Goal: Information Seeking & Learning: Learn about a topic

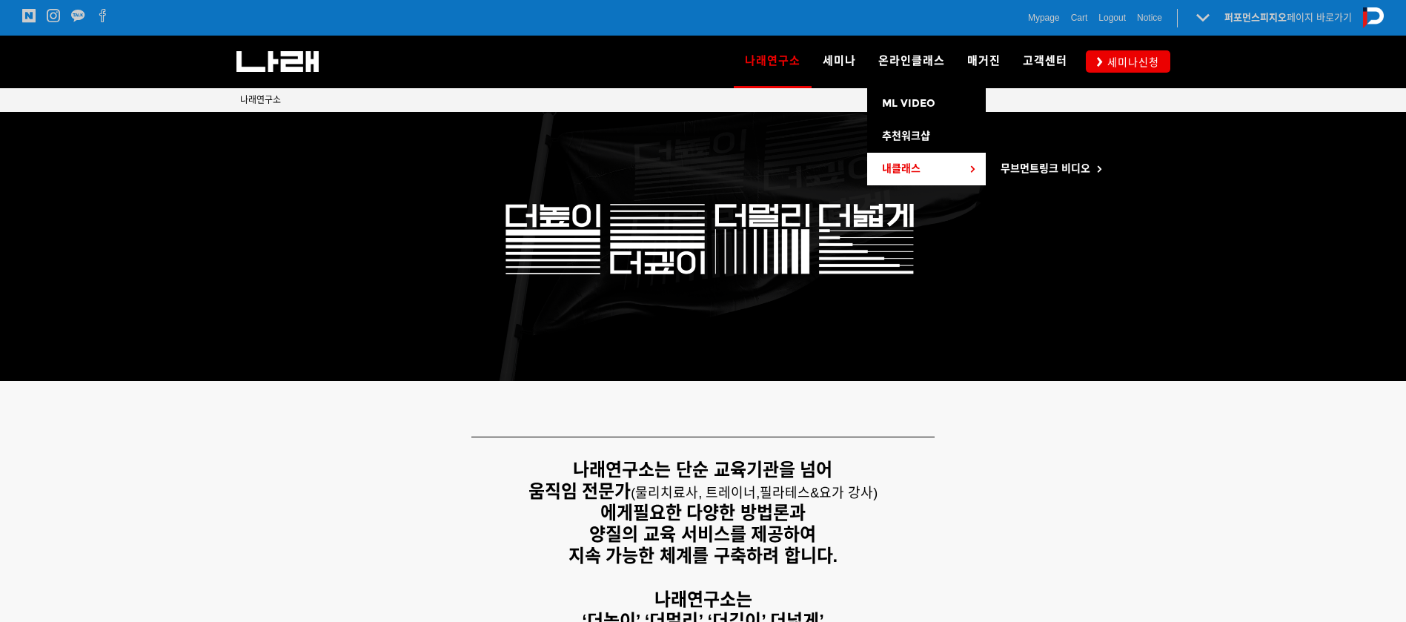
click at [910, 156] on link "내클래스" at bounding box center [926, 169] width 119 height 33
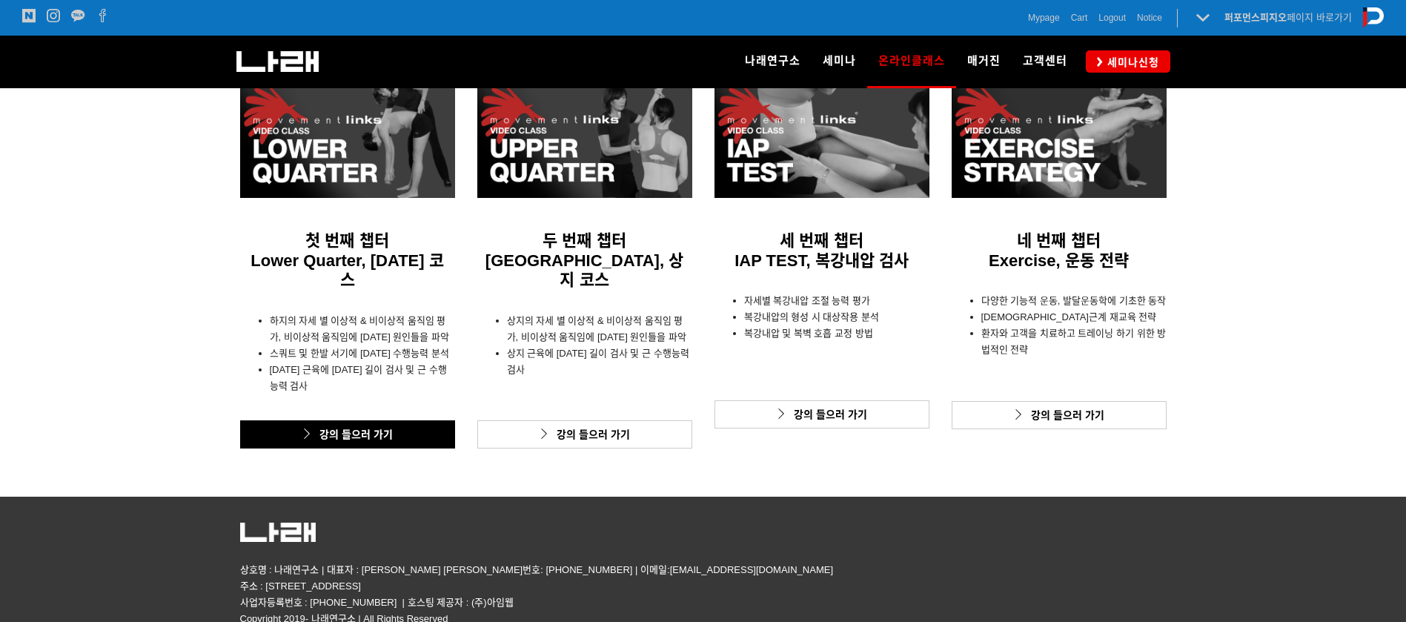
click at [394, 420] on link "강의 들으러 가기" at bounding box center [347, 434] width 215 height 28
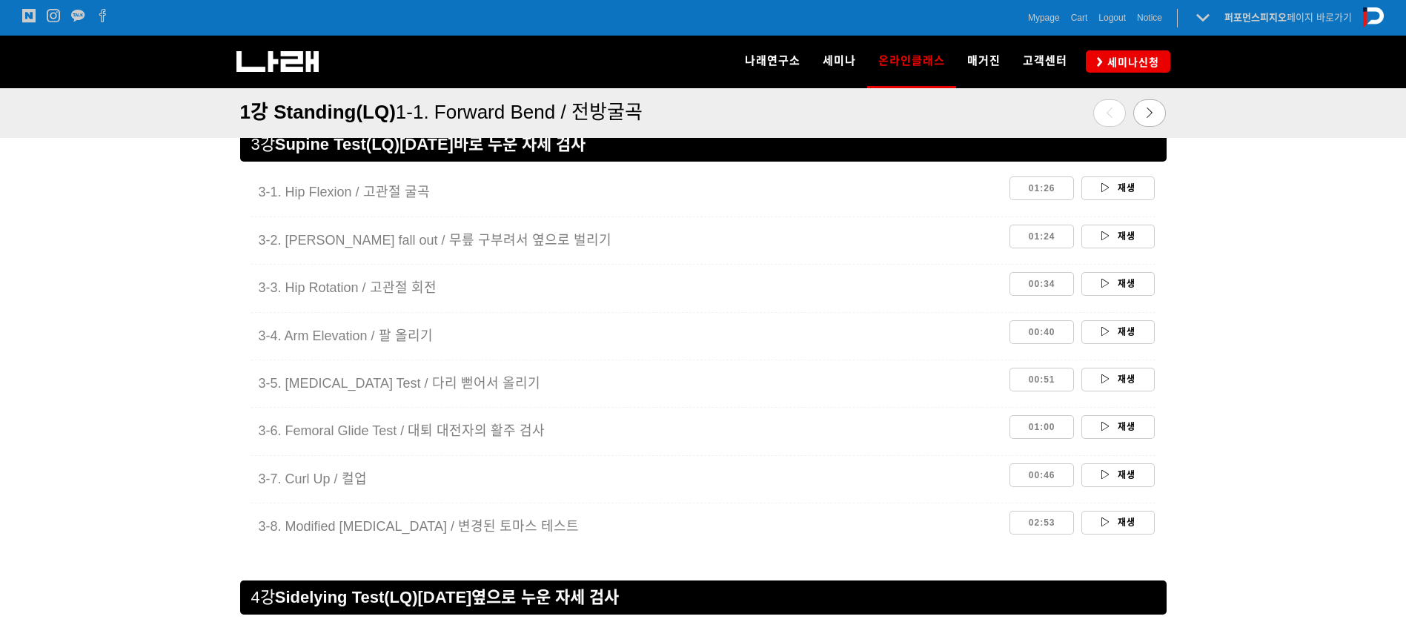
scroll to position [1976, 0]
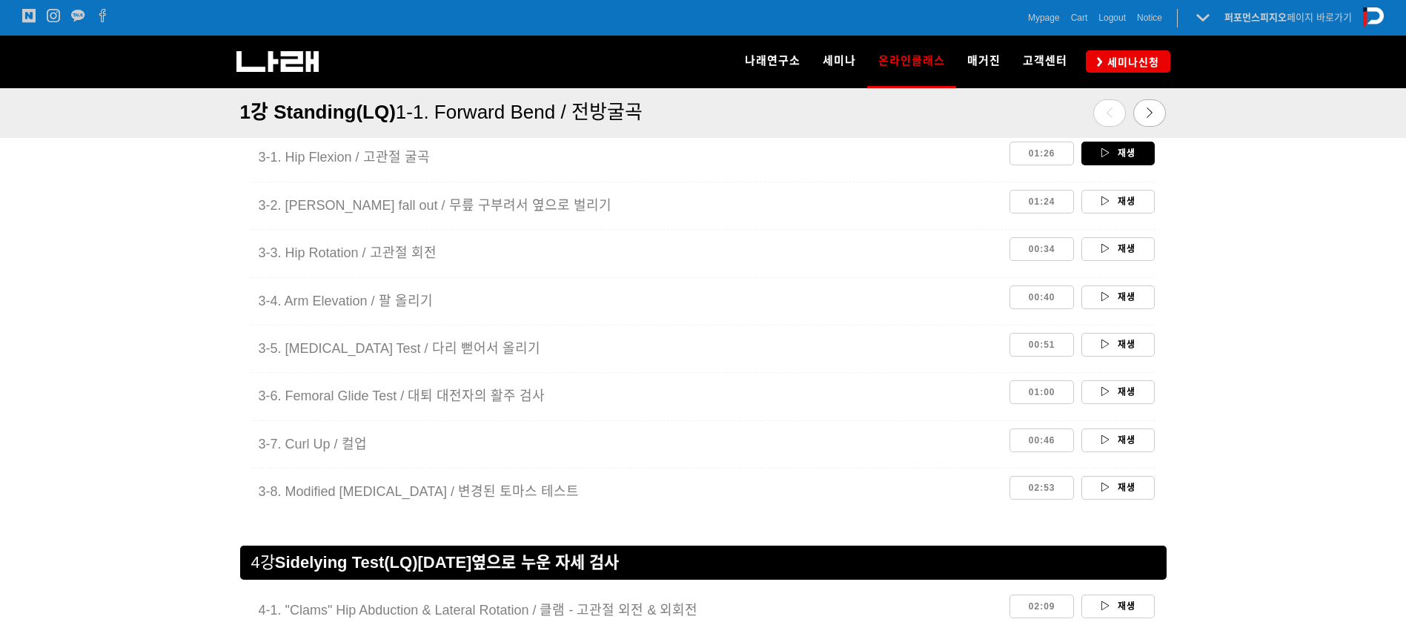
click at [1127, 149] on link "재생" at bounding box center [1118, 154] width 73 height 24
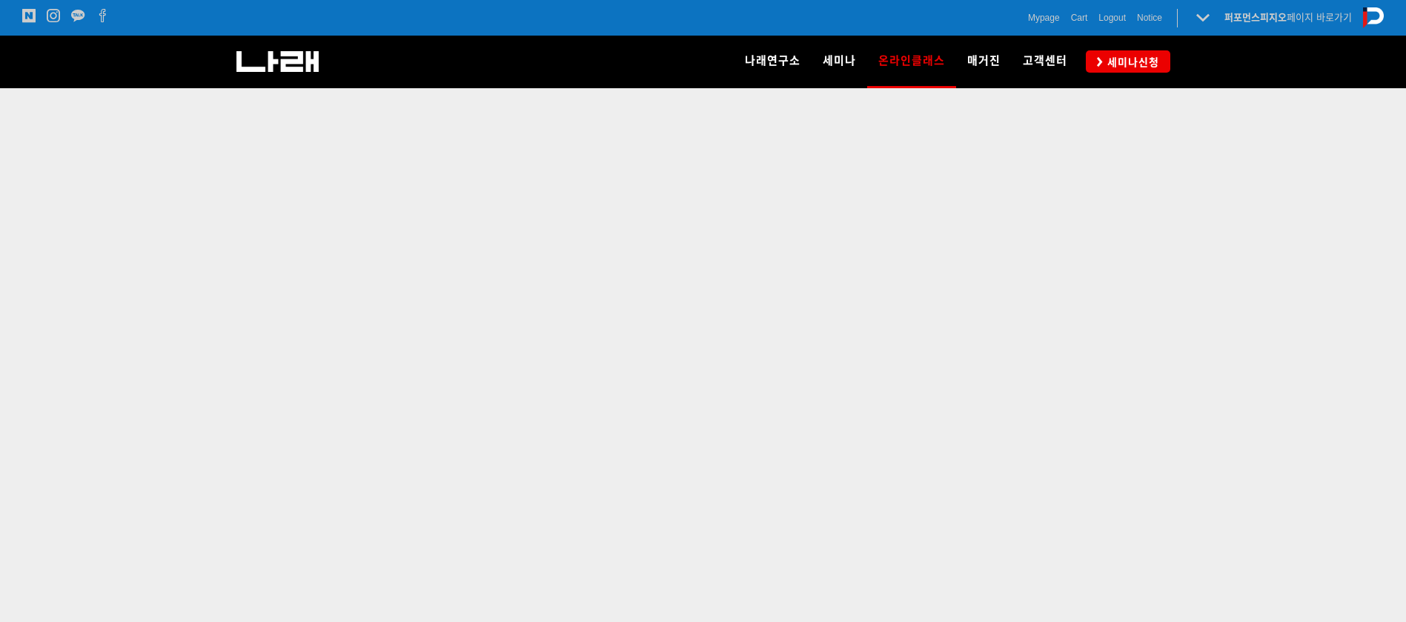
scroll to position [517, 0]
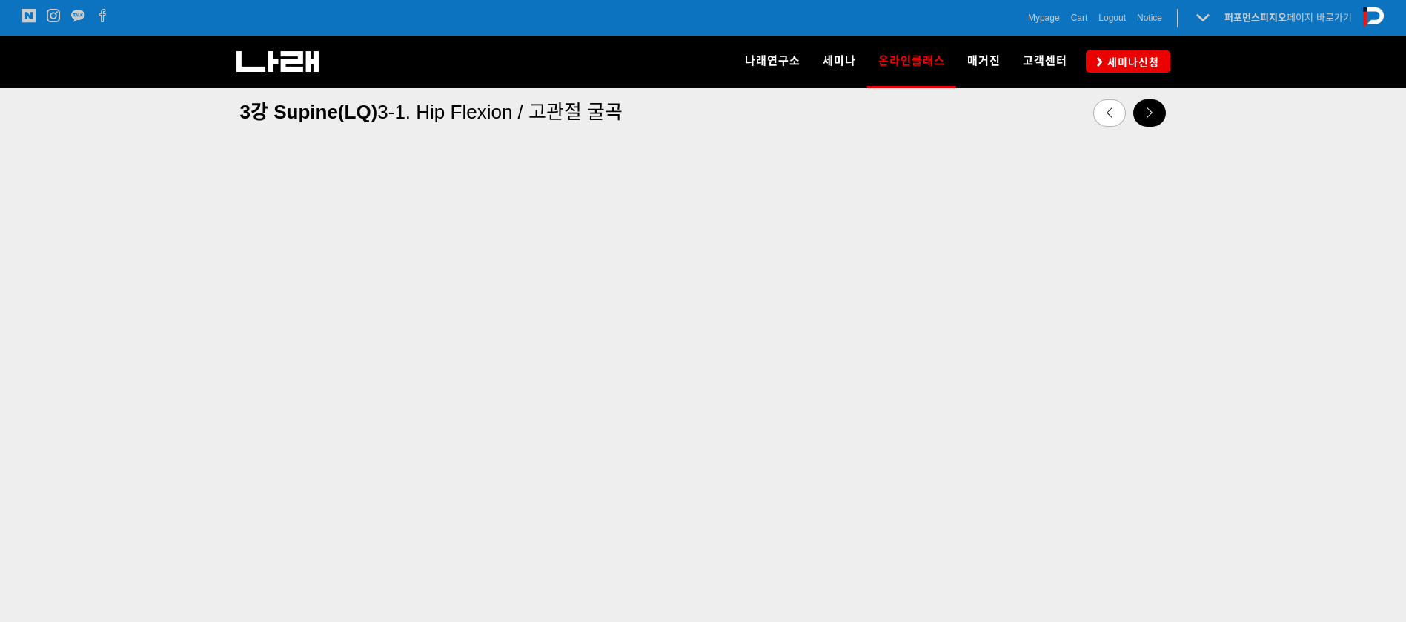
click at [1146, 110] on icon at bounding box center [1150, 113] width 10 height 10
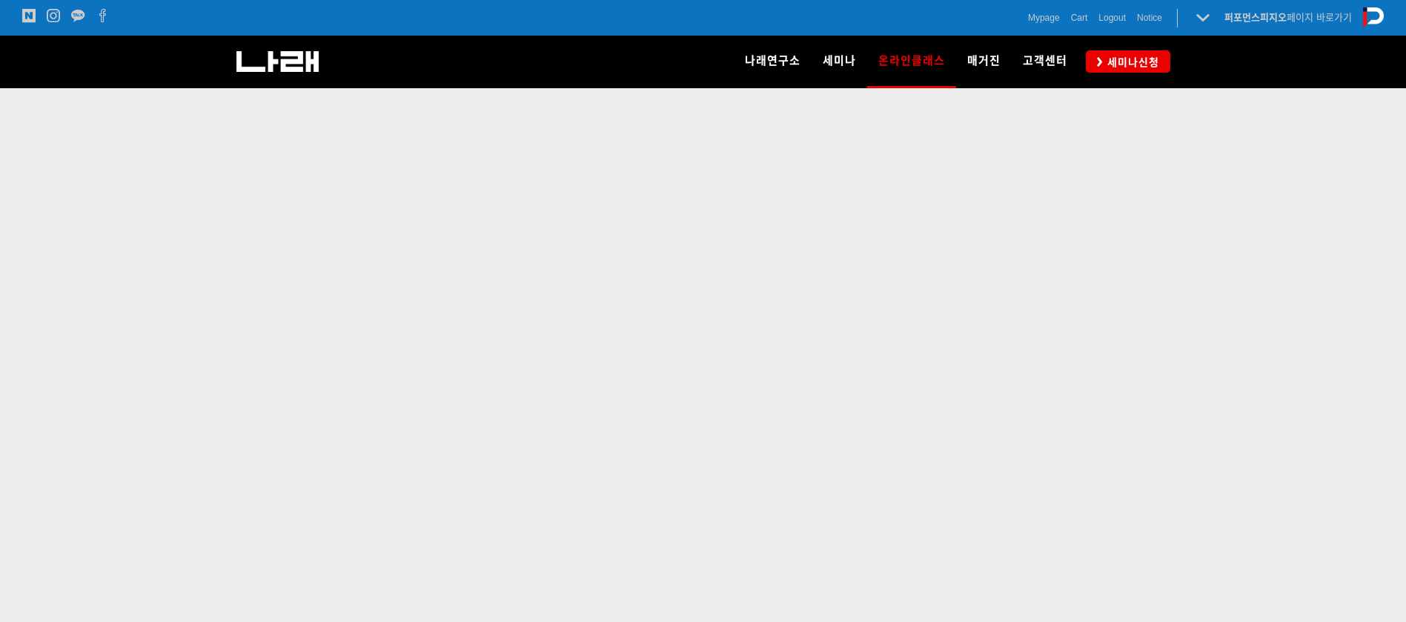
scroll to position [523, 0]
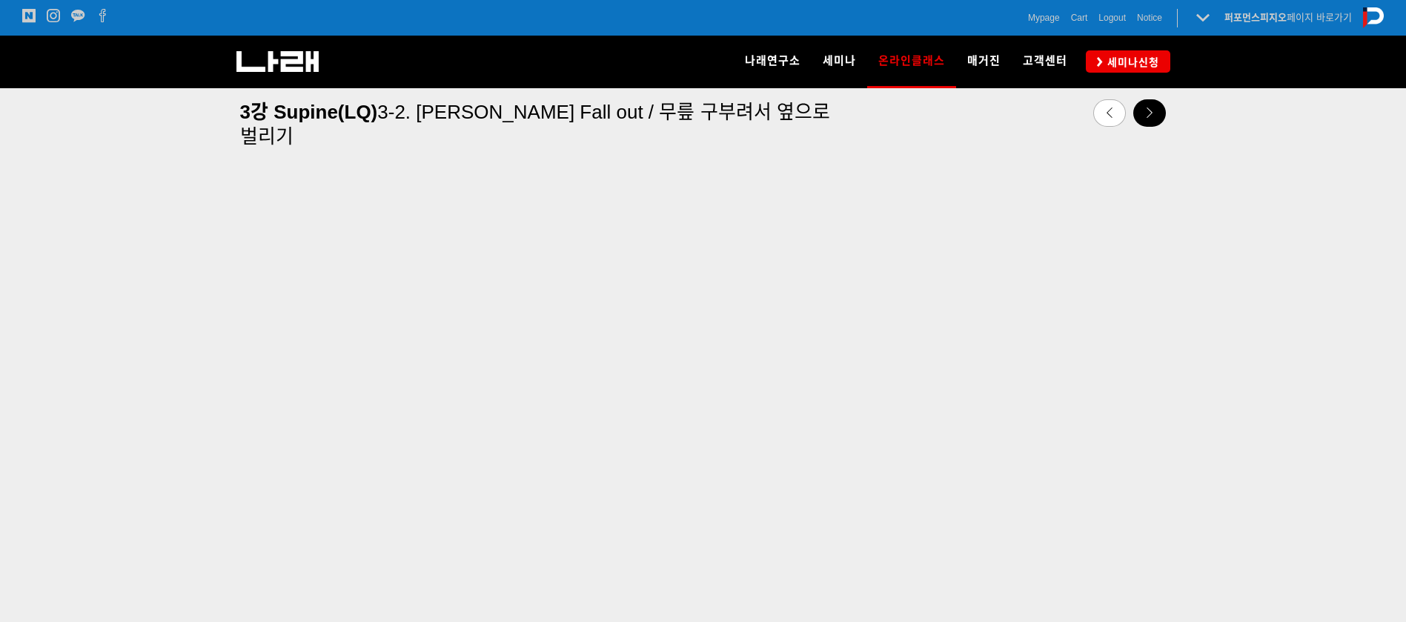
click at [1151, 116] on icon at bounding box center [1150, 113] width 10 height 10
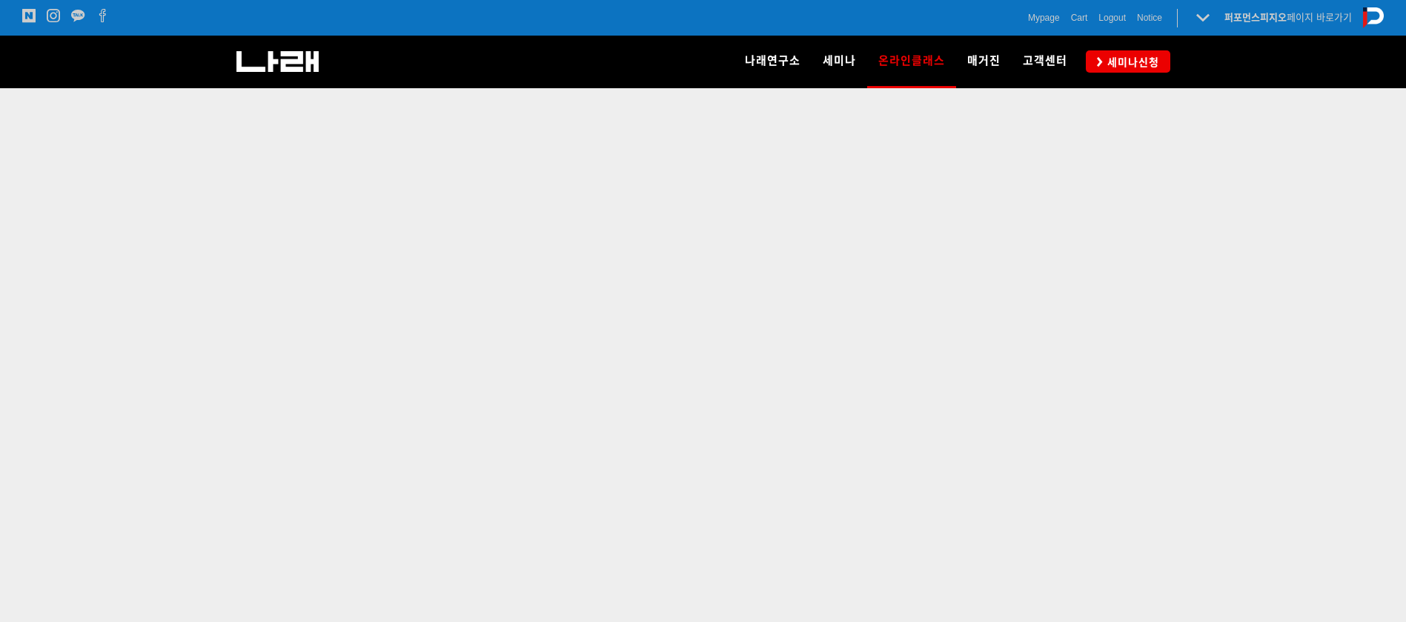
scroll to position [521, 0]
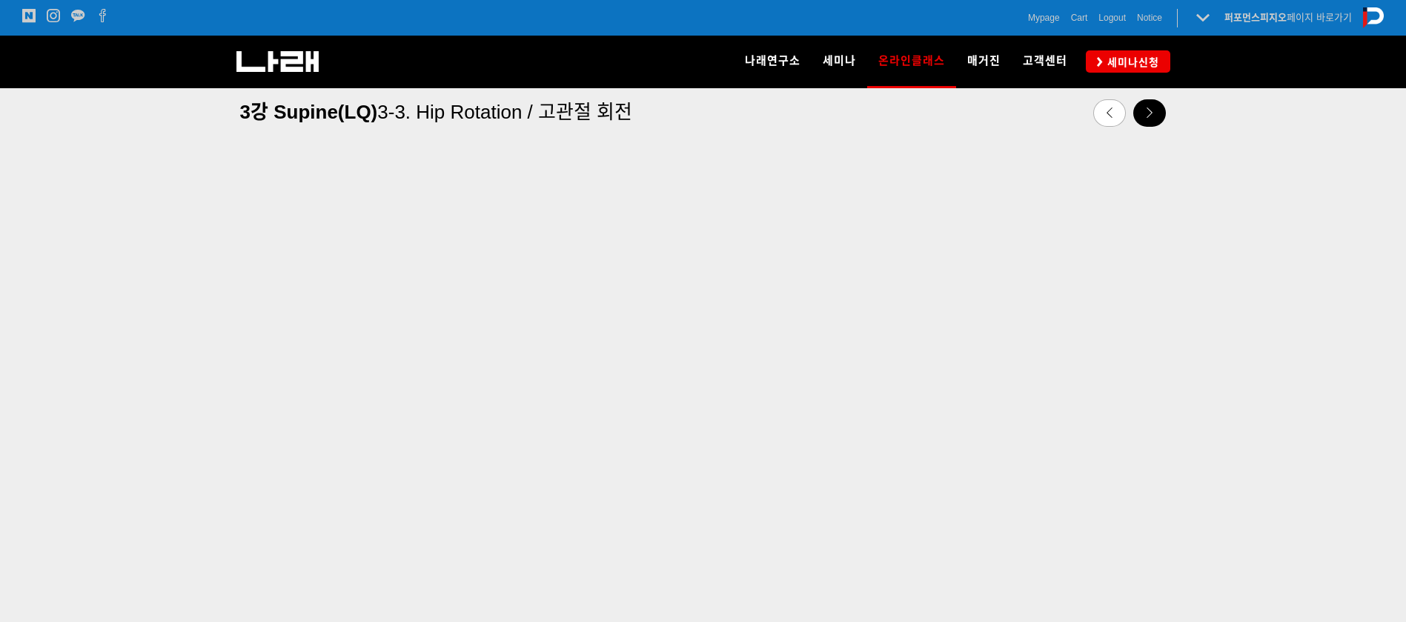
click at [1147, 119] on link at bounding box center [1150, 112] width 33 height 27
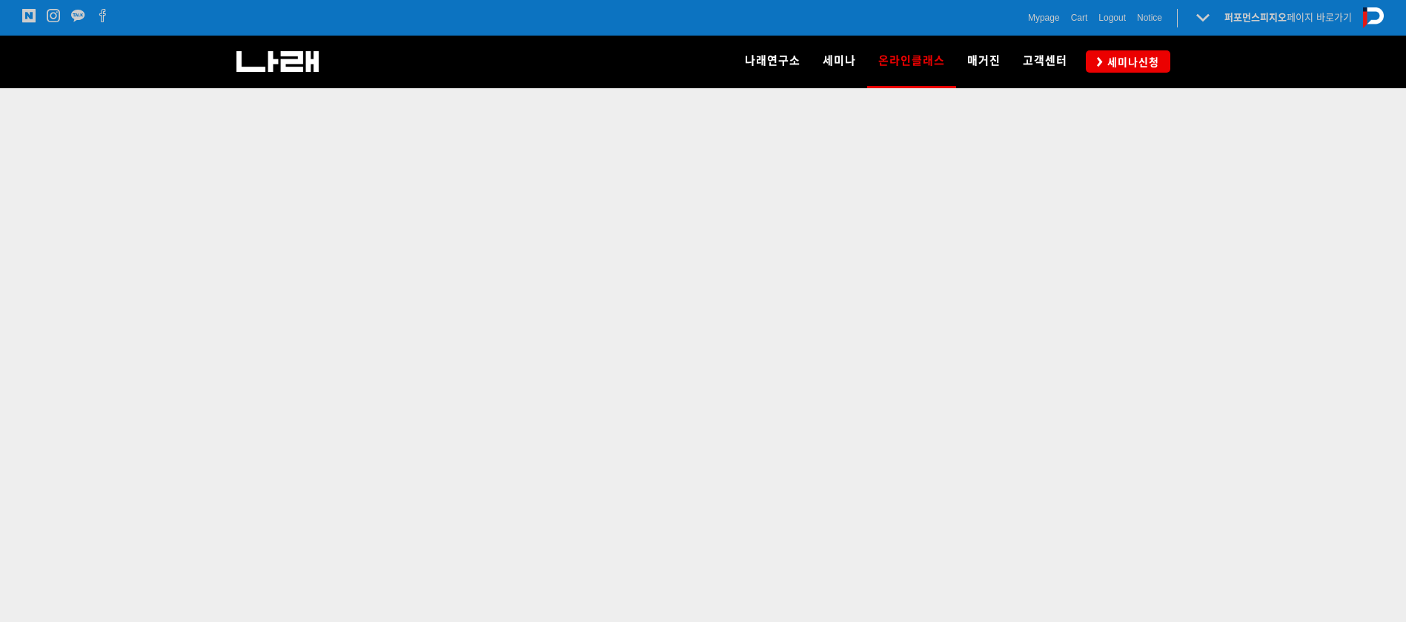
scroll to position [523, 0]
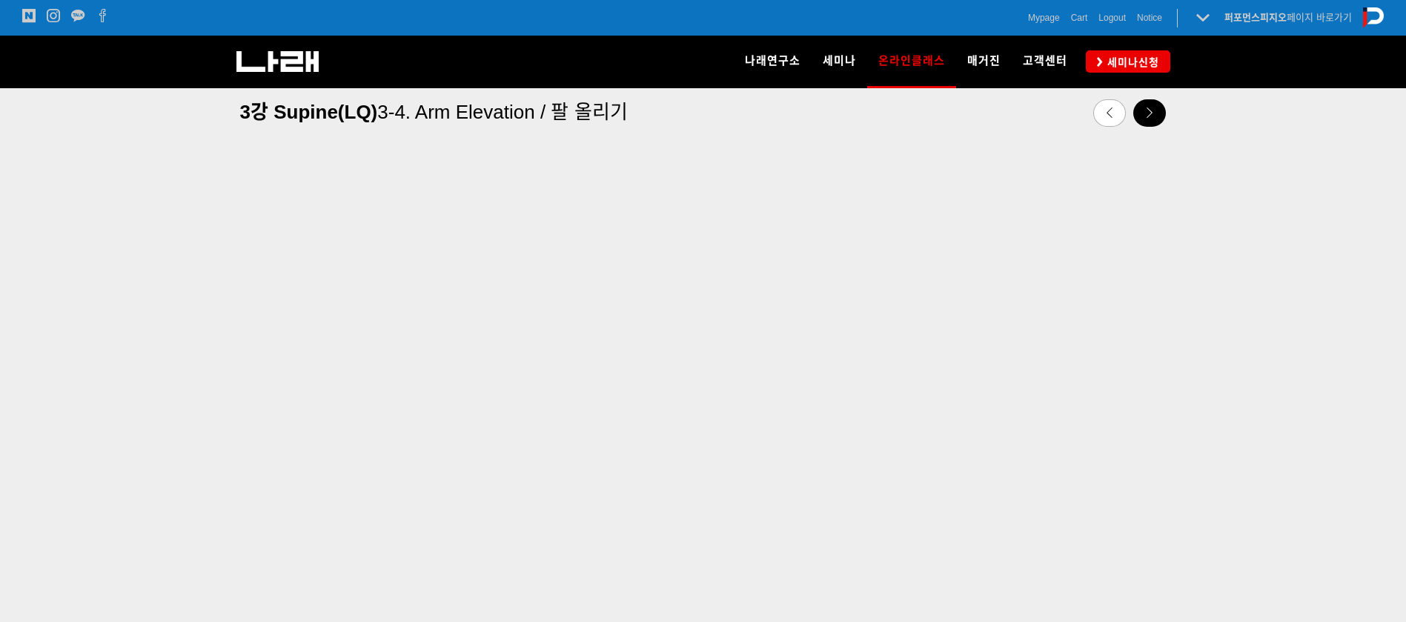
click at [1149, 114] on icon at bounding box center [1150, 113] width 10 height 10
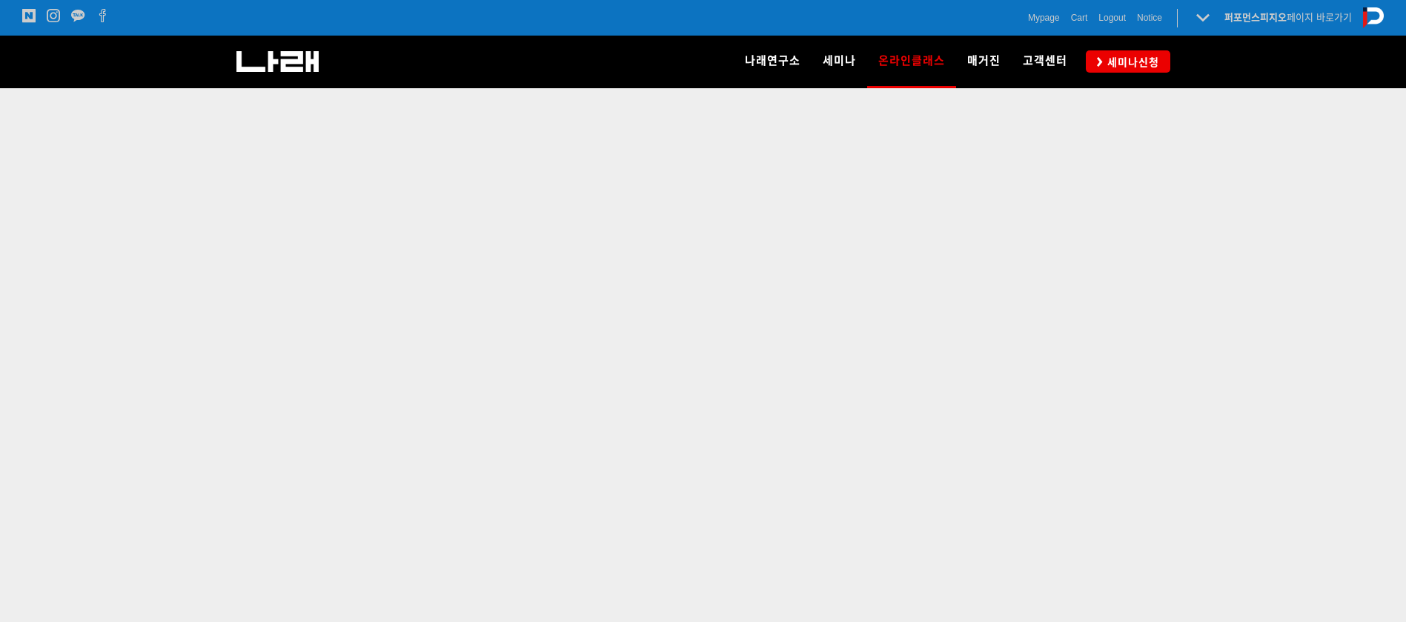
scroll to position [520, 0]
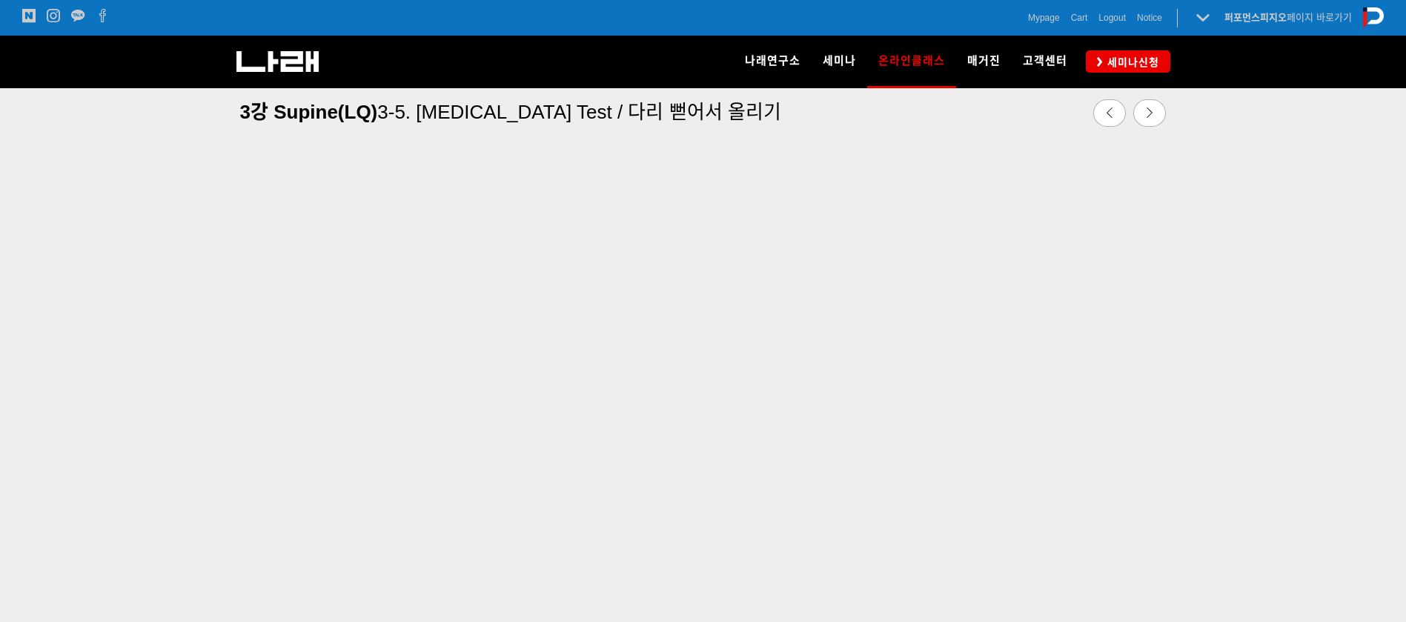
click at [1151, 114] on icon at bounding box center [1150, 113] width 10 height 10
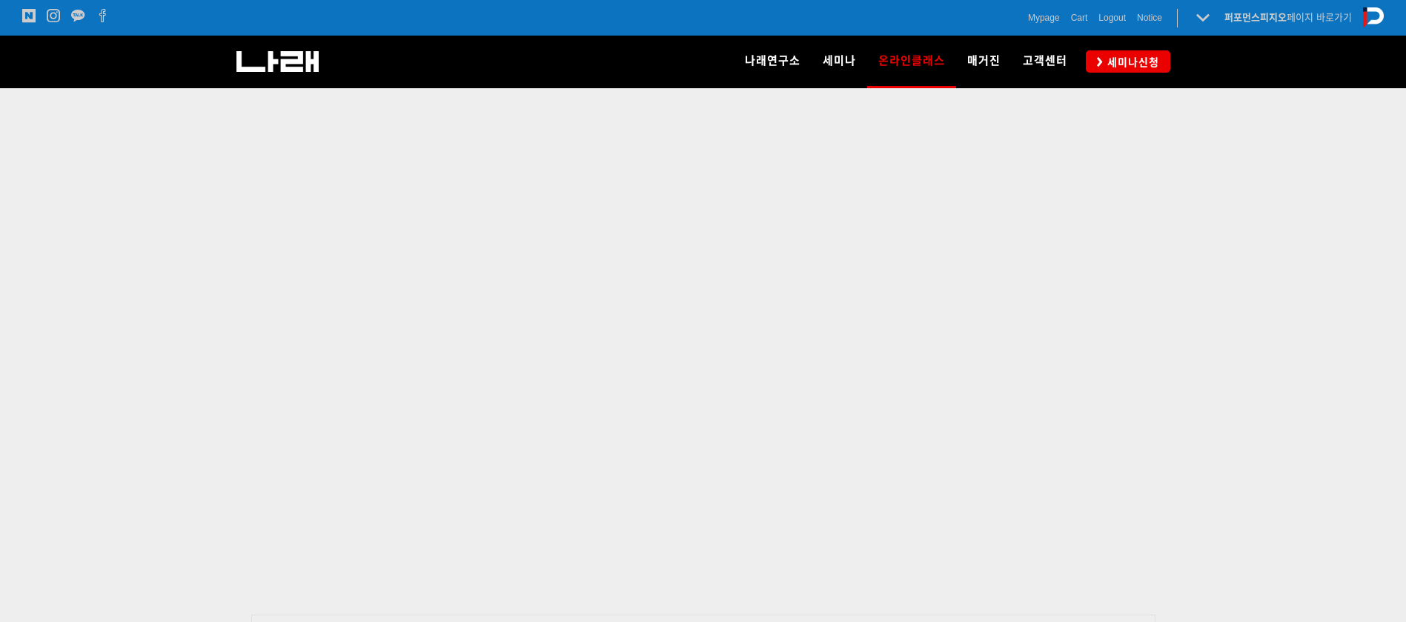
scroll to position [528, 0]
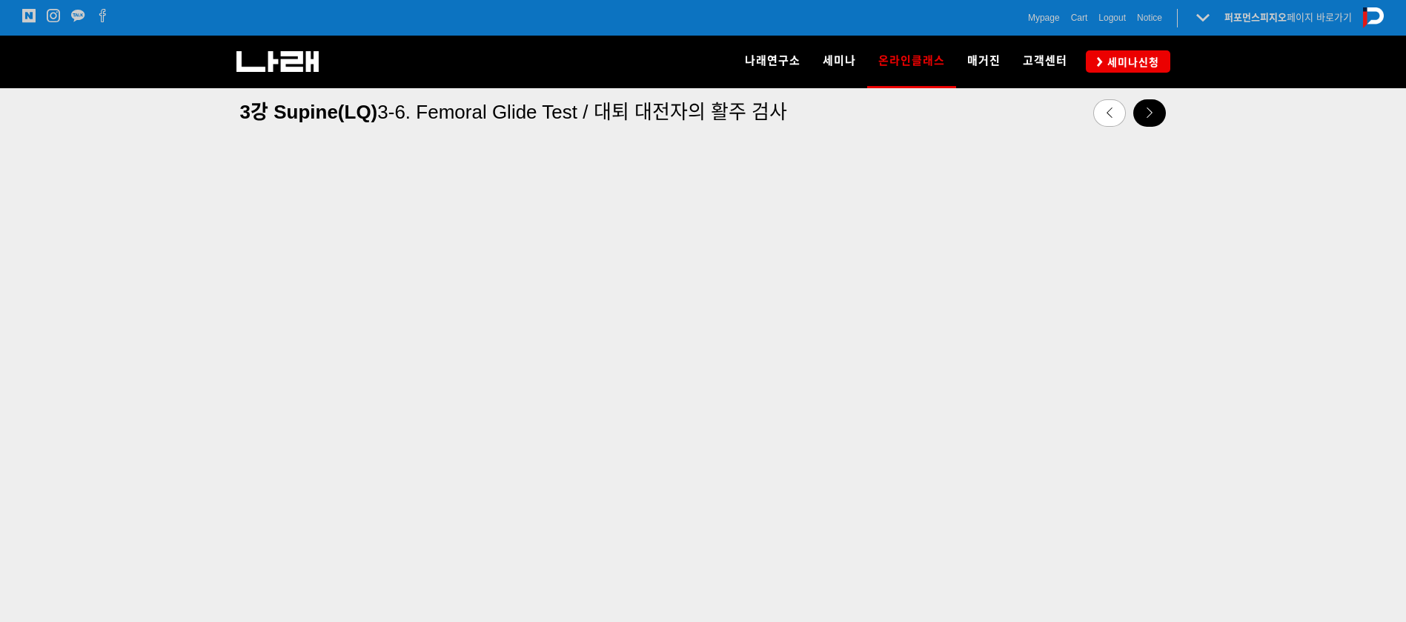
click at [1149, 114] on icon at bounding box center [1150, 113] width 10 height 10
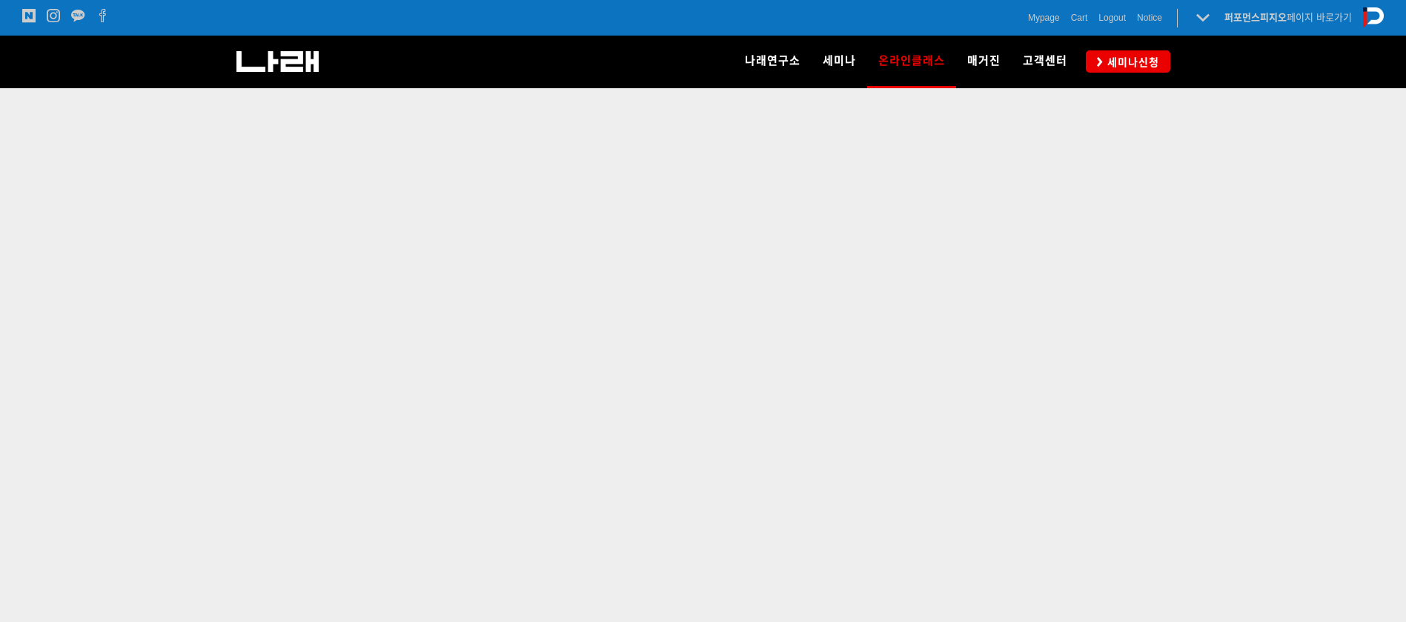
scroll to position [526, 0]
click at [1140, 114] on link at bounding box center [1150, 112] width 33 height 27
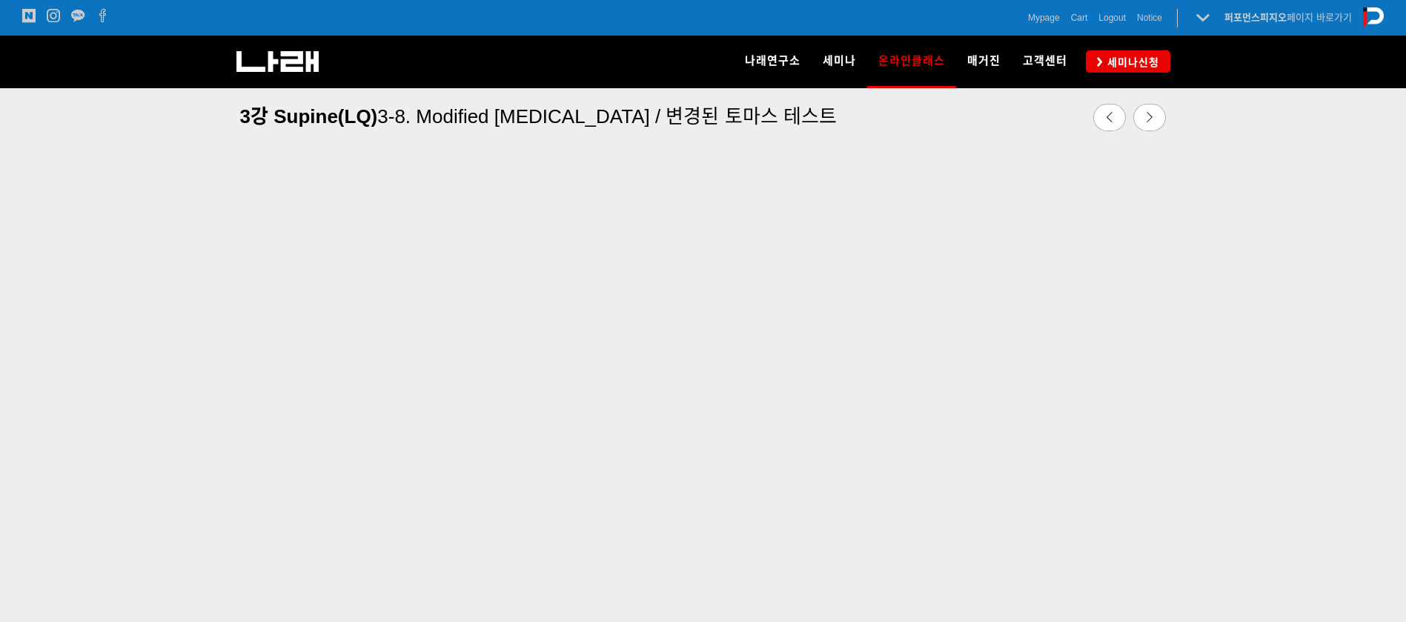
scroll to position [438, 0]
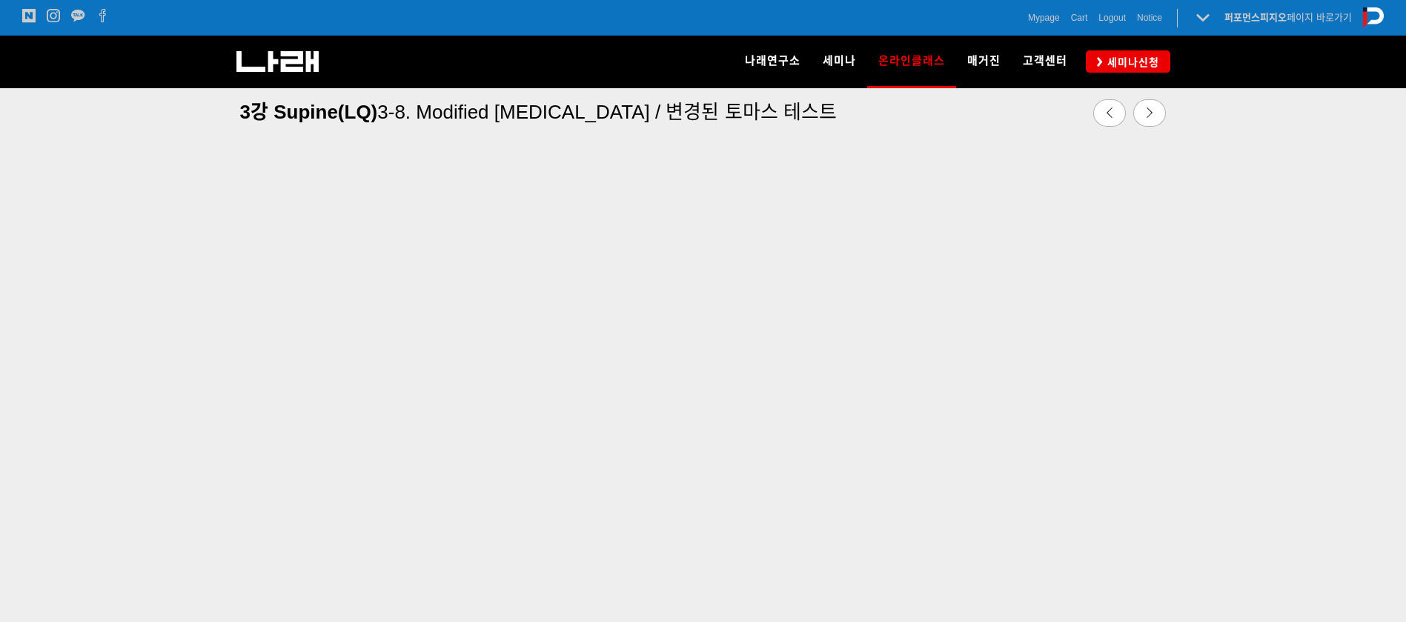
drag, startPoint x: 1413, startPoint y: 123, endPoint x: 1415, endPoint y: 136, distance: 13.4
click at [1143, 108] on link at bounding box center [1150, 112] width 33 height 27
click at [1144, 112] on link at bounding box center [1150, 112] width 33 height 27
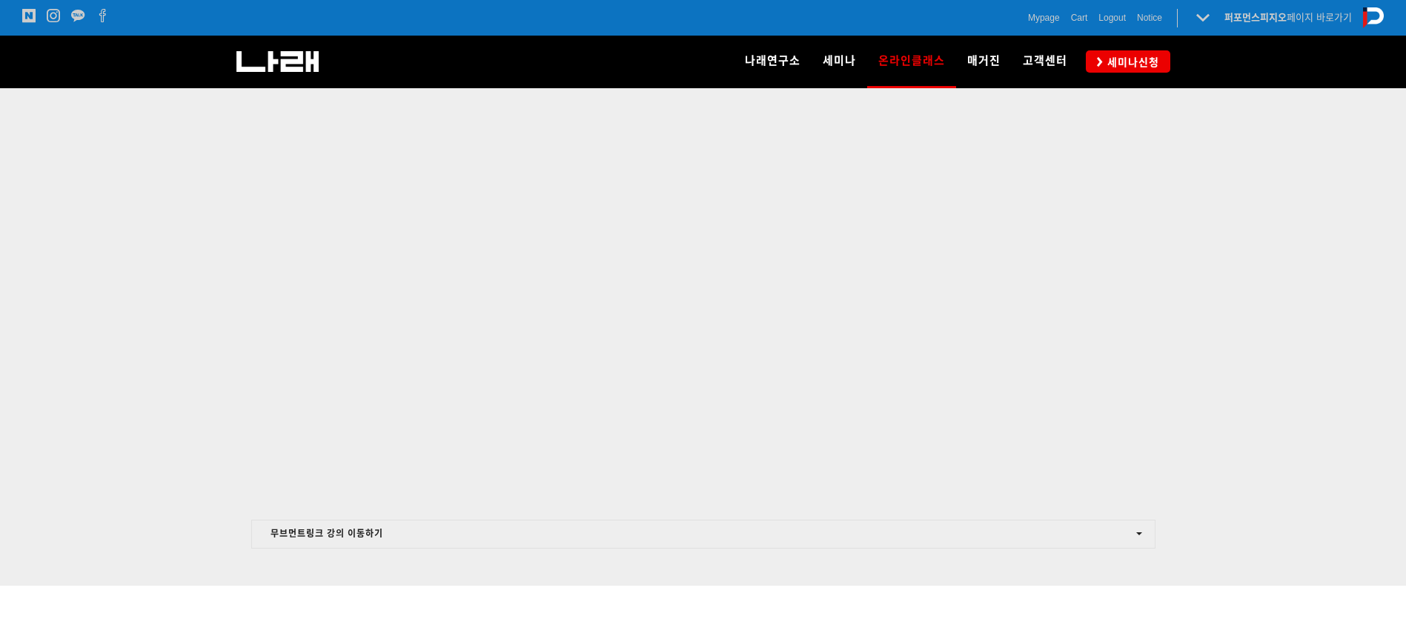
scroll to position [0, 0]
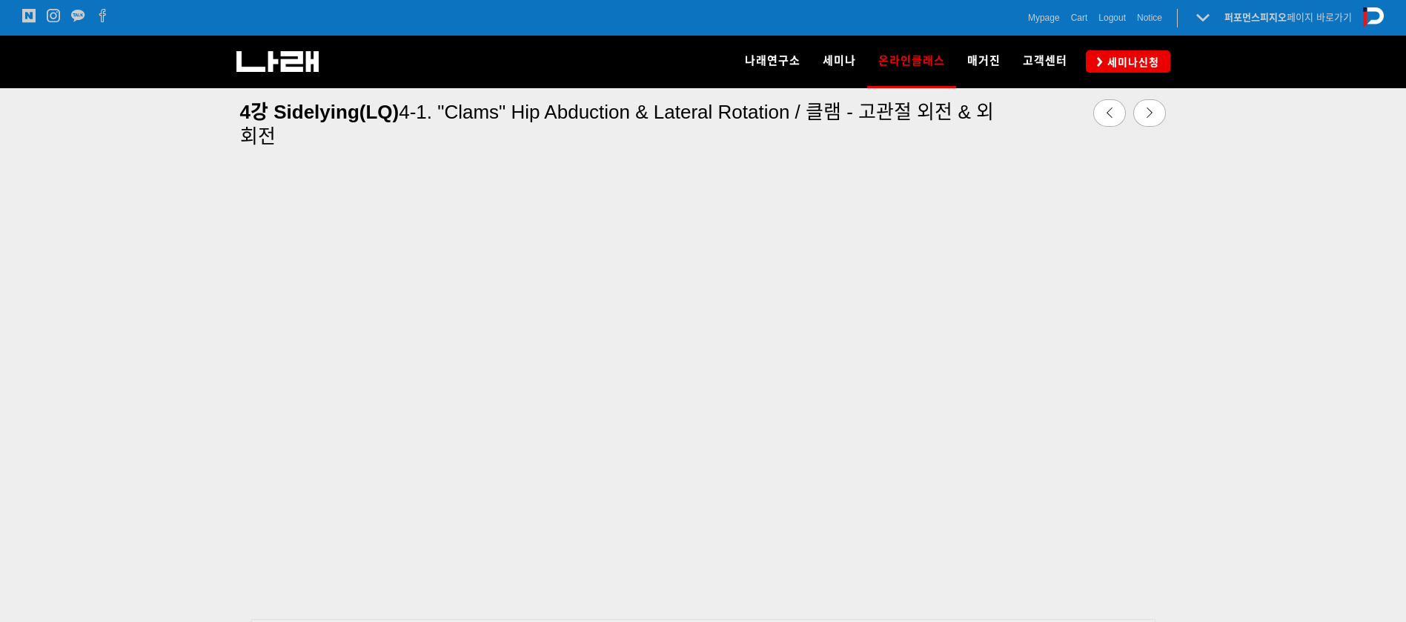
scroll to position [541, 0]
click at [1140, 110] on link at bounding box center [1150, 112] width 33 height 27
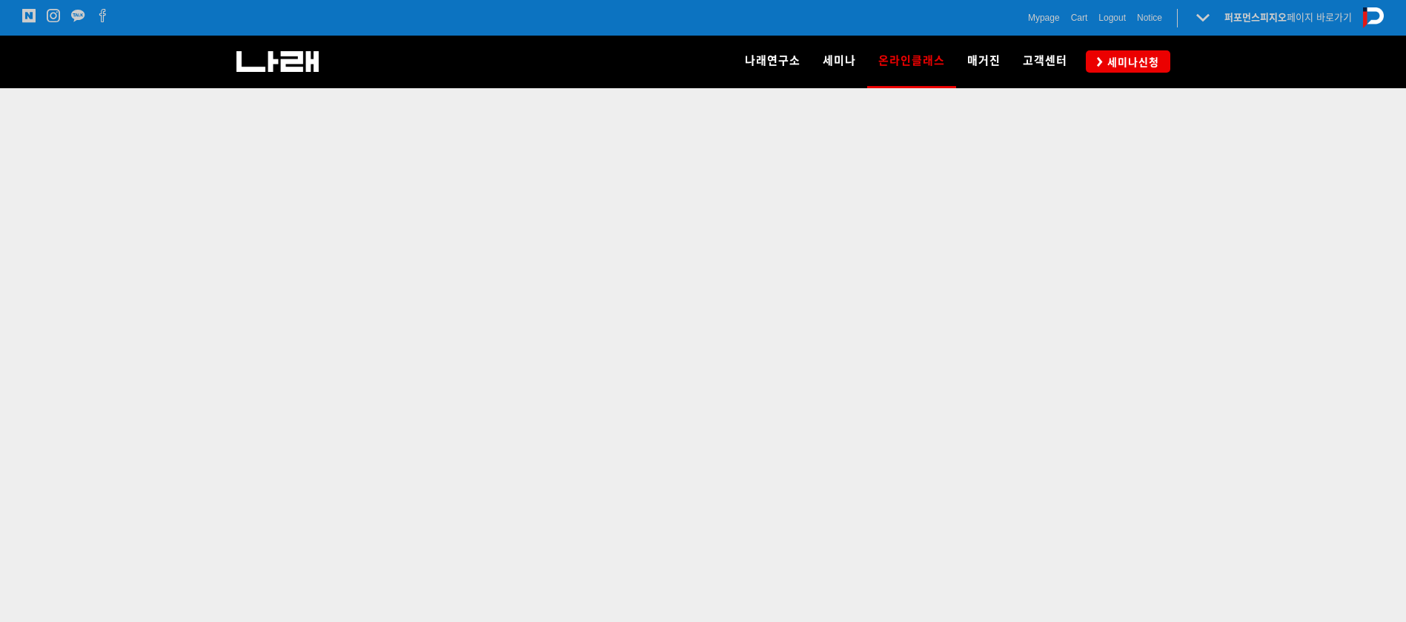
scroll to position [525, 0]
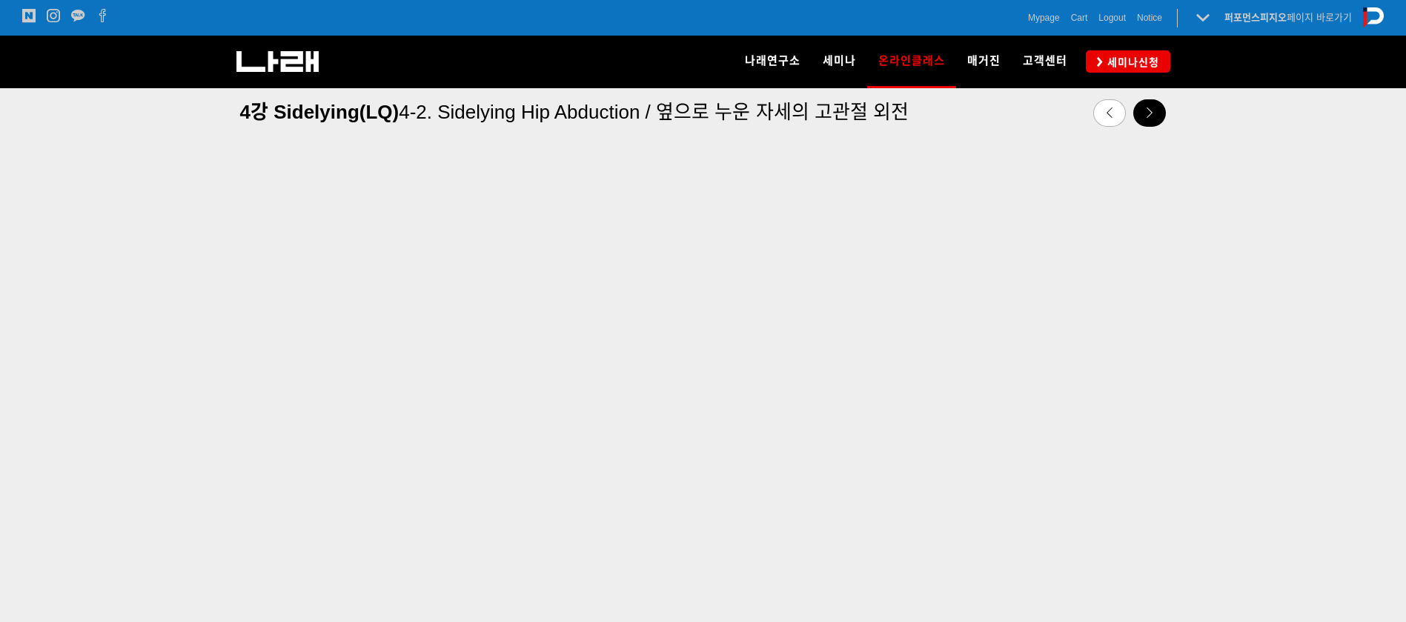
click at [1156, 105] on link at bounding box center [1150, 112] width 33 height 27
drag, startPoint x: 1418, startPoint y: 179, endPoint x: 1409, endPoint y: 178, distance: 8.2
click at [1146, 112] on icon at bounding box center [1150, 113] width 10 height 10
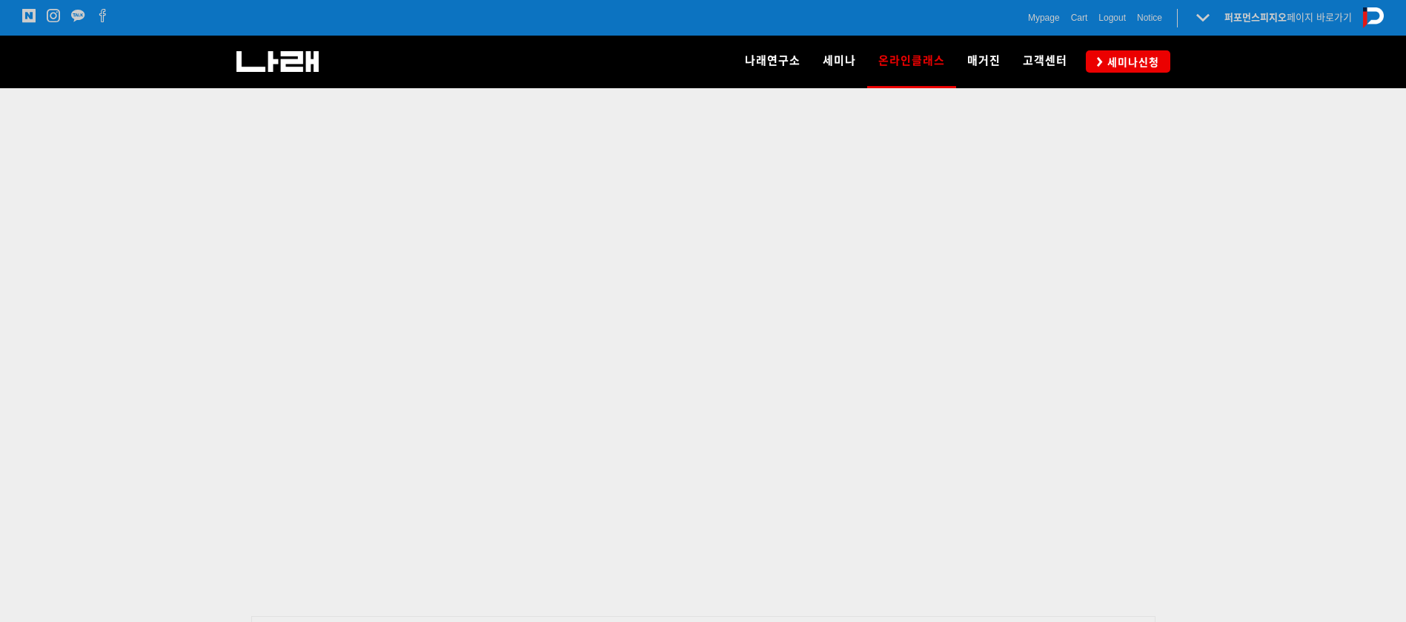
scroll to position [526, 0]
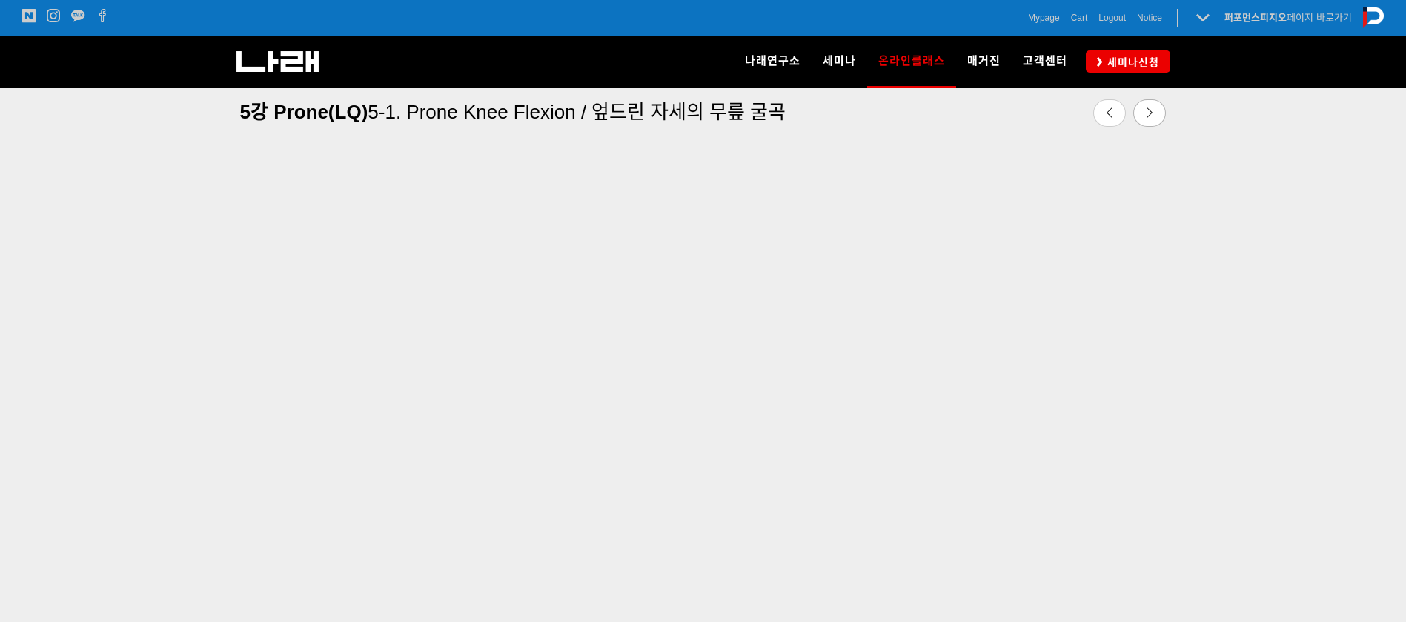
click at [1406, 164] on div at bounding box center [703, 370] width 1406 height 641
click at [1154, 118] on link at bounding box center [1150, 112] width 33 height 27
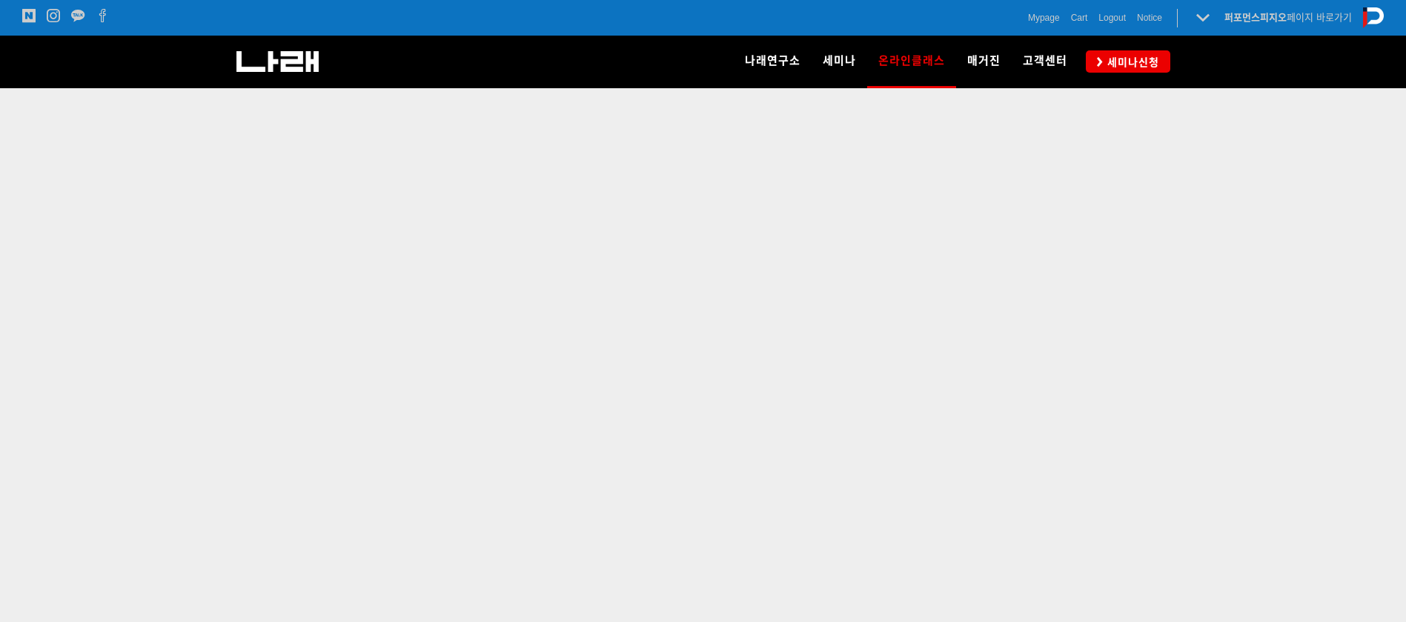
scroll to position [526, 0]
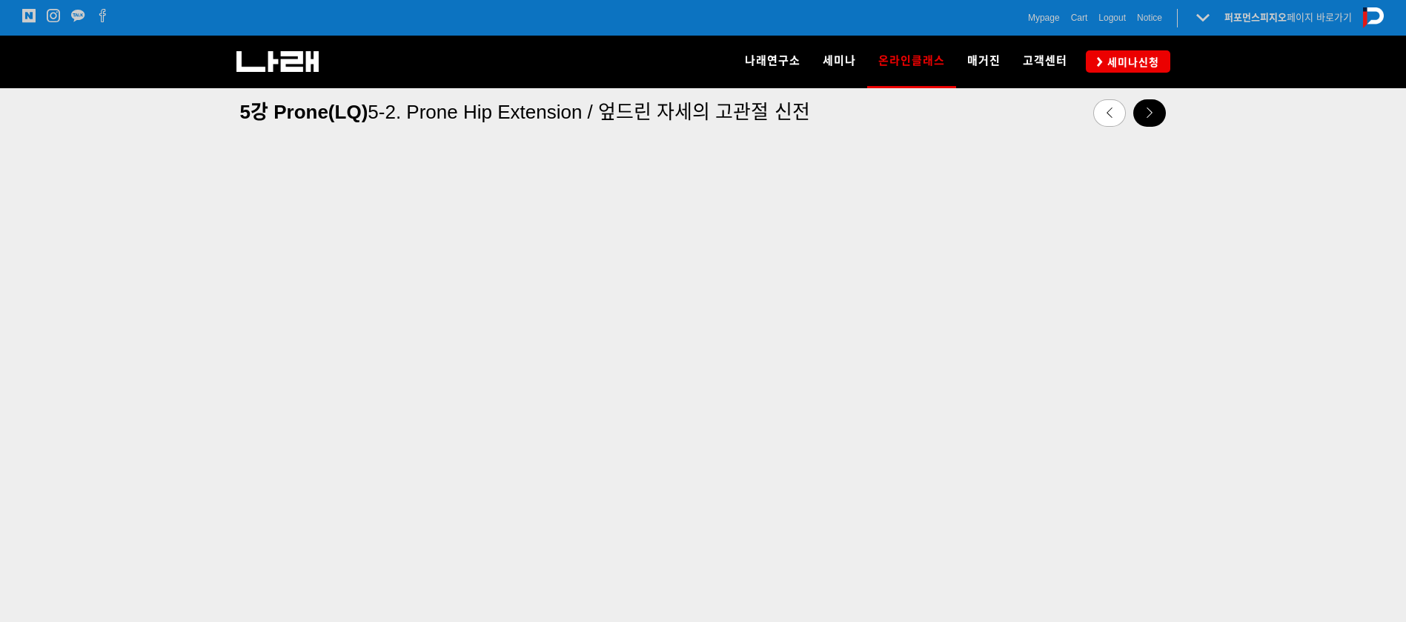
click at [1157, 105] on link at bounding box center [1150, 112] width 33 height 27
click at [1148, 110] on icon at bounding box center [1150, 113] width 10 height 10
click at [1140, 113] on link at bounding box center [1150, 112] width 33 height 27
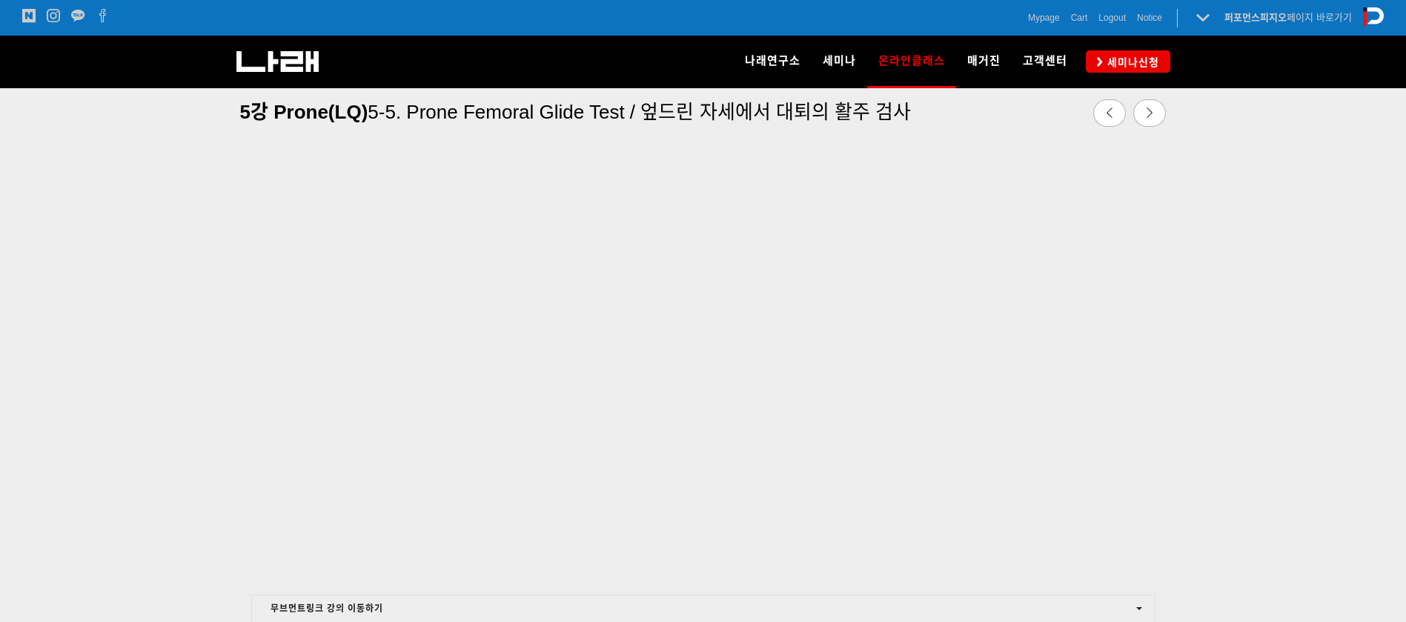
scroll to position [523, 0]
click at [1152, 113] on icon at bounding box center [1150, 113] width 10 height 10
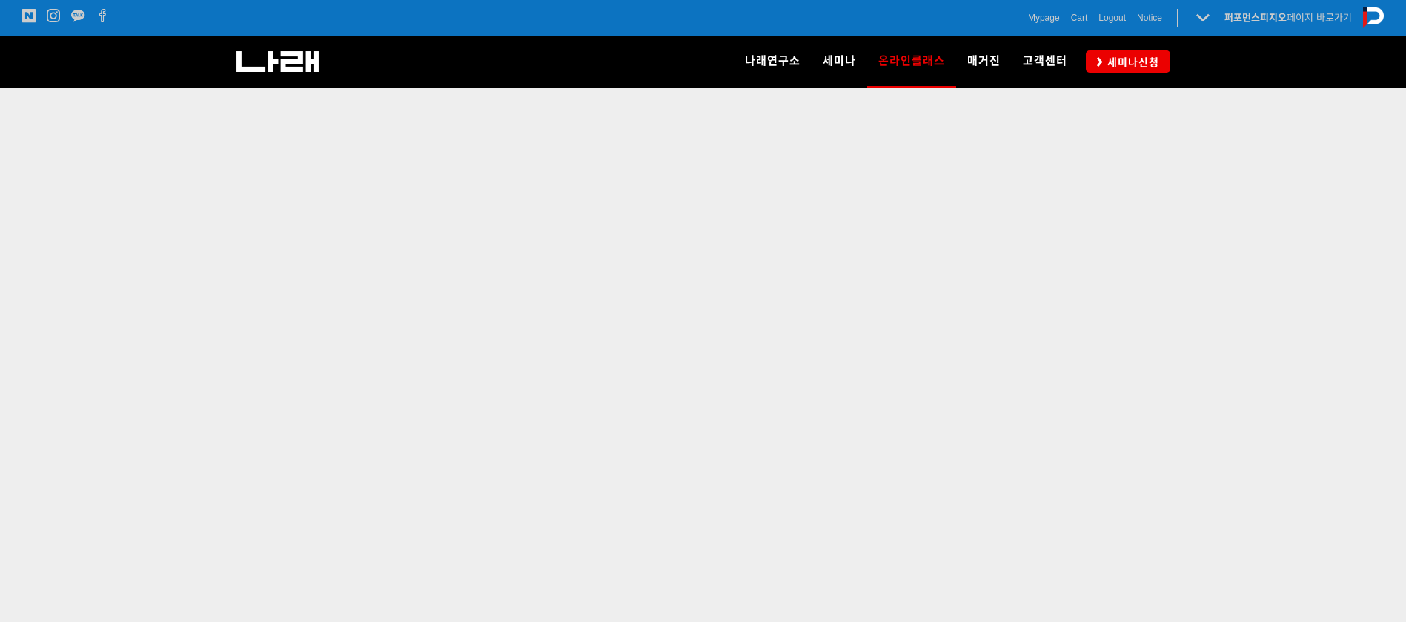
scroll to position [546, 0]
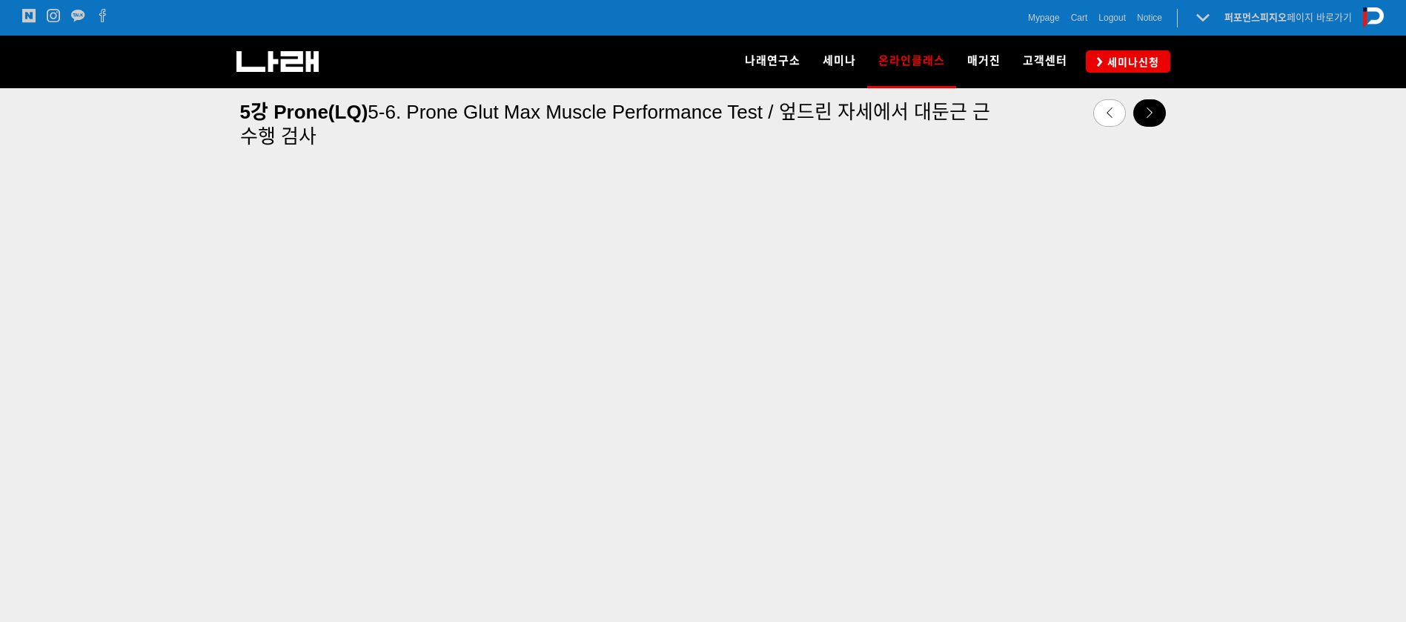
click at [1145, 103] on link at bounding box center [1150, 112] width 33 height 27
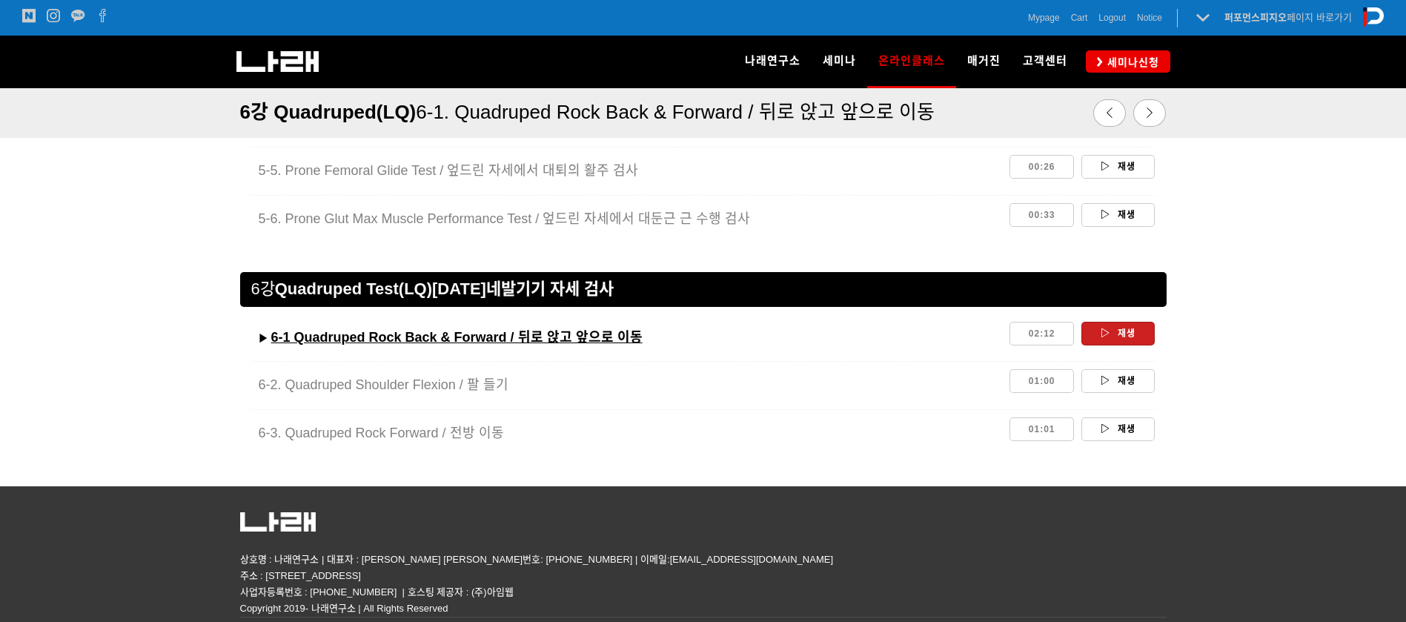
scroll to position [2780, 0]
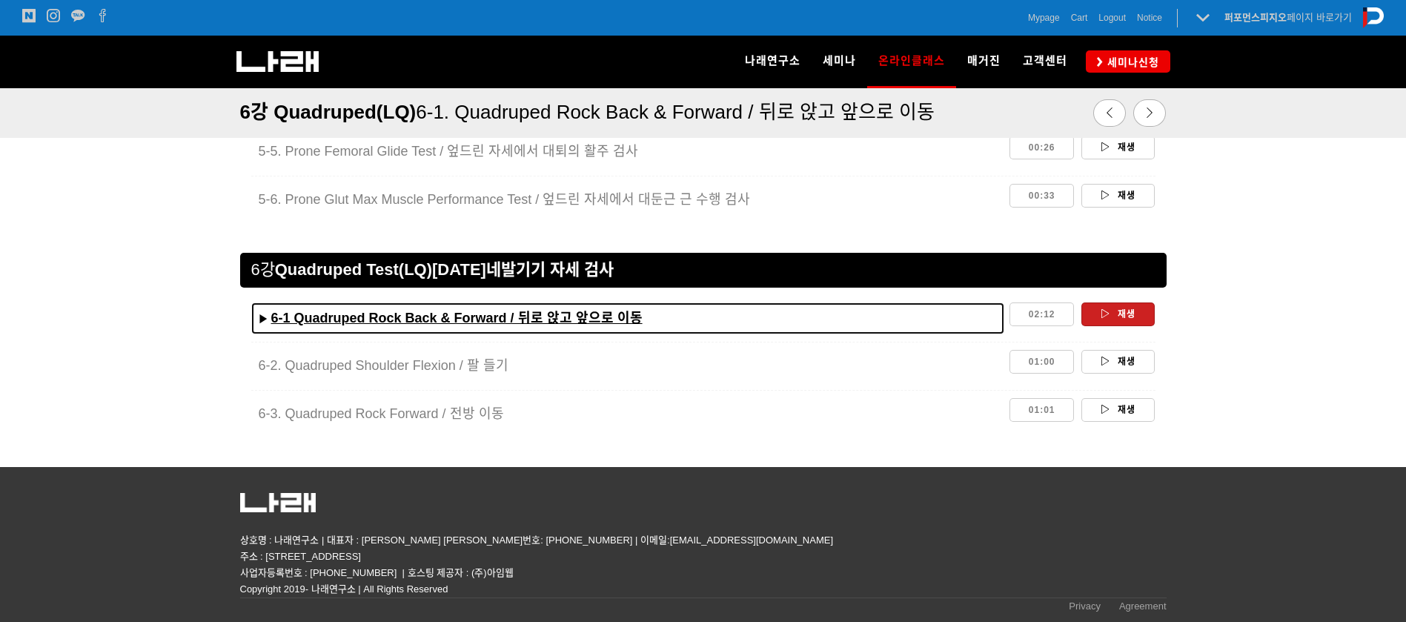
click at [459, 314] on u "6-1 Quadruped Rock Back & Forward / 뒤로 앉고 앞으로 이동" at bounding box center [456, 318] width 371 height 15
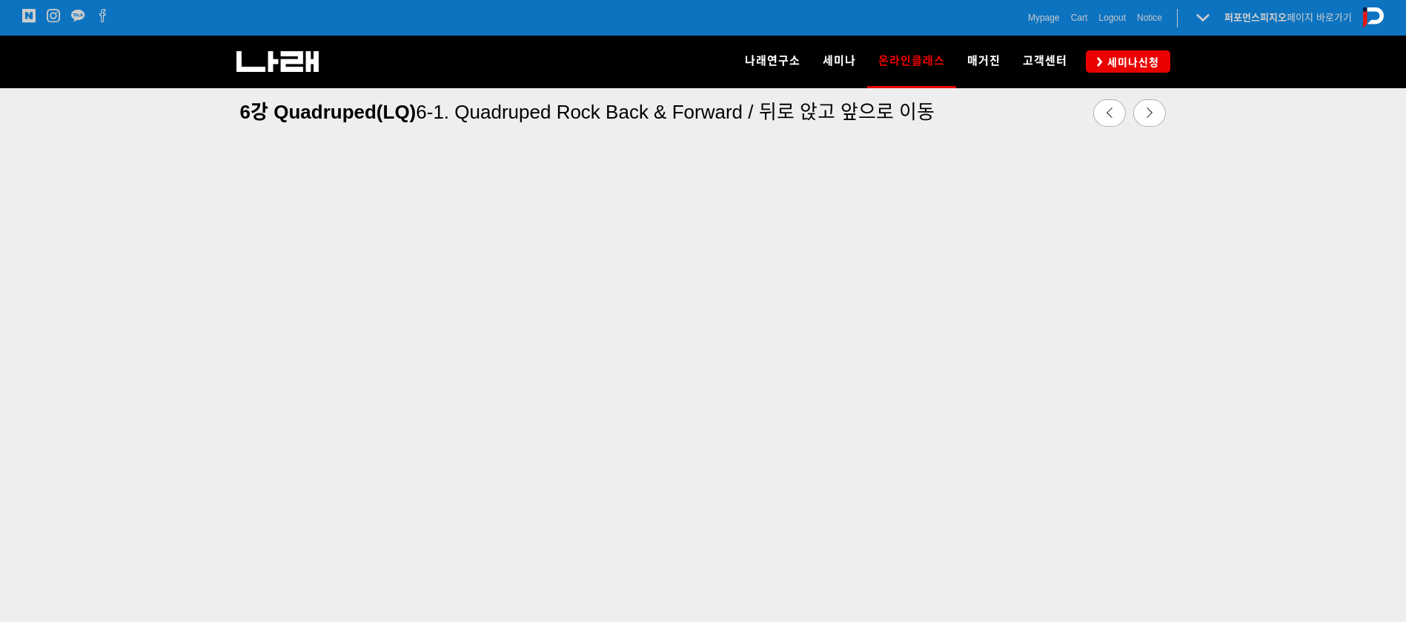
scroll to position [520, 0]
click at [1137, 108] on link at bounding box center [1150, 112] width 33 height 27
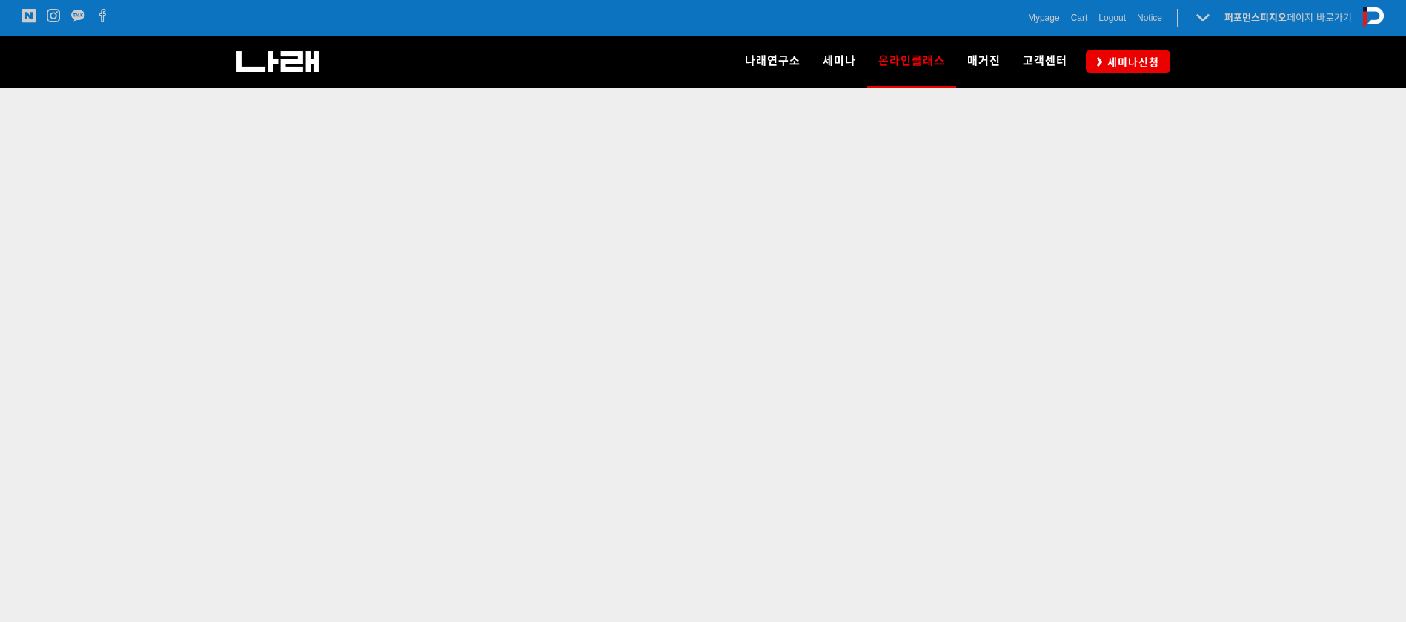
scroll to position [523, 0]
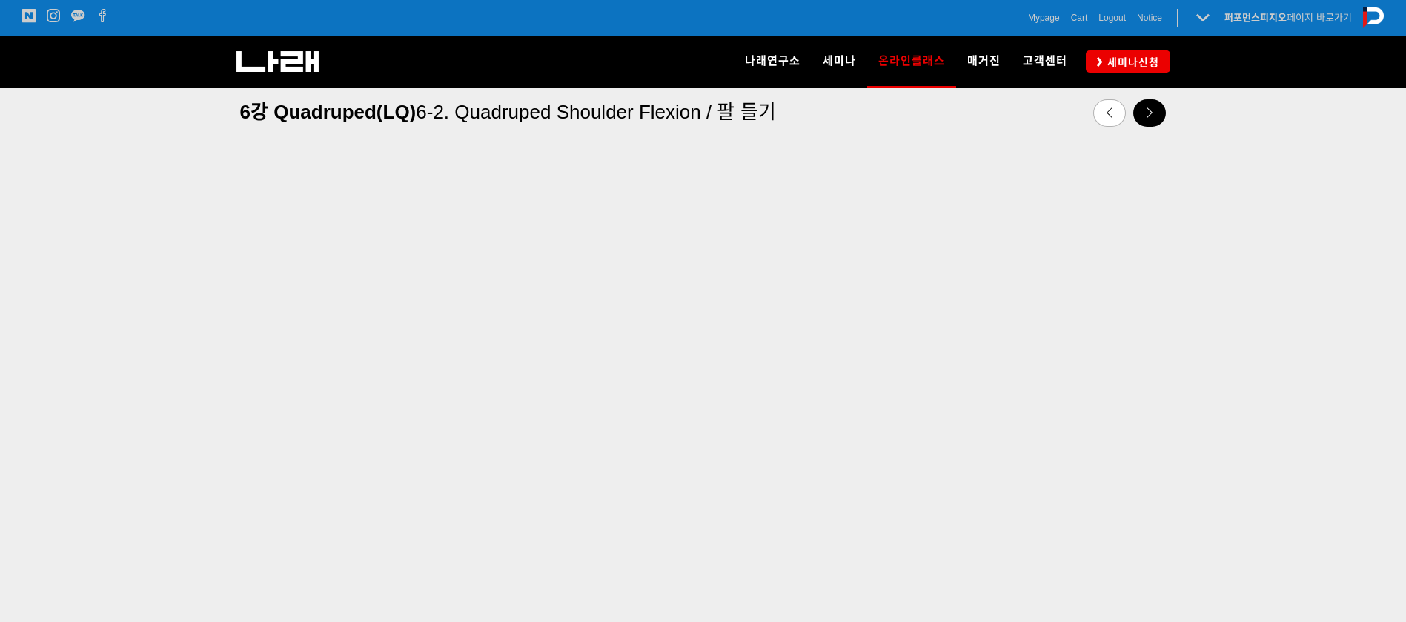
click at [1151, 105] on link at bounding box center [1150, 112] width 33 height 27
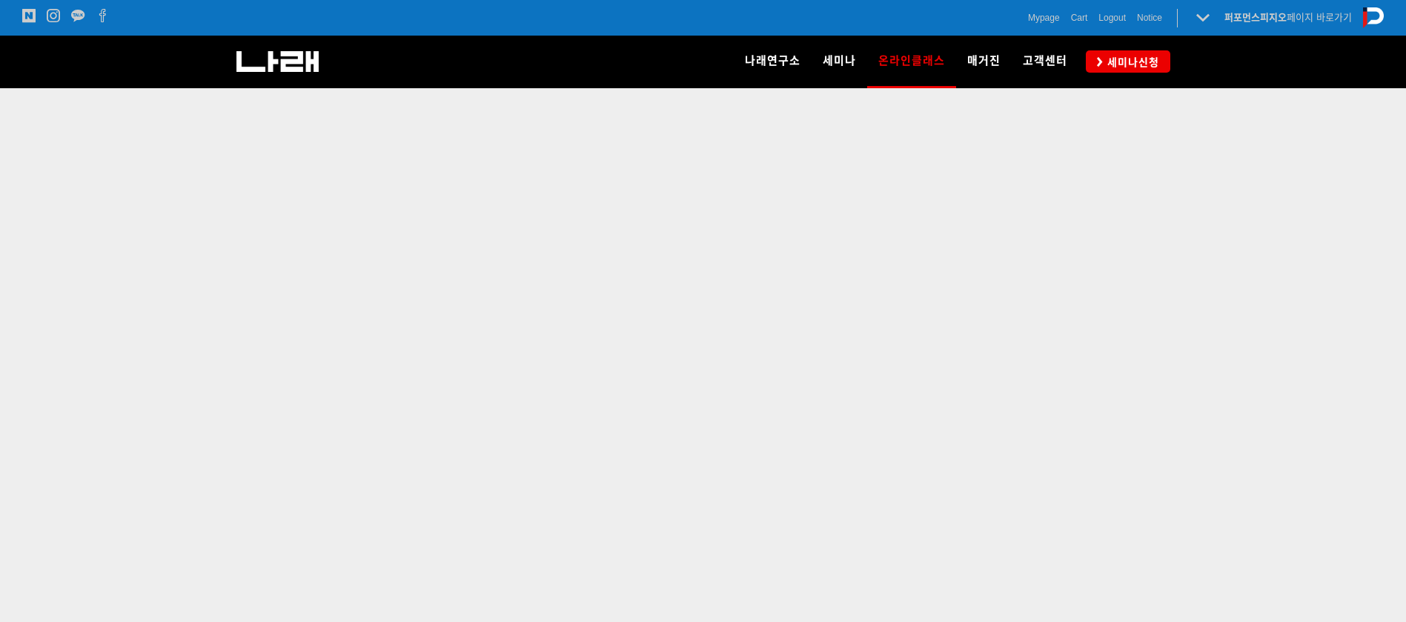
scroll to position [526, 0]
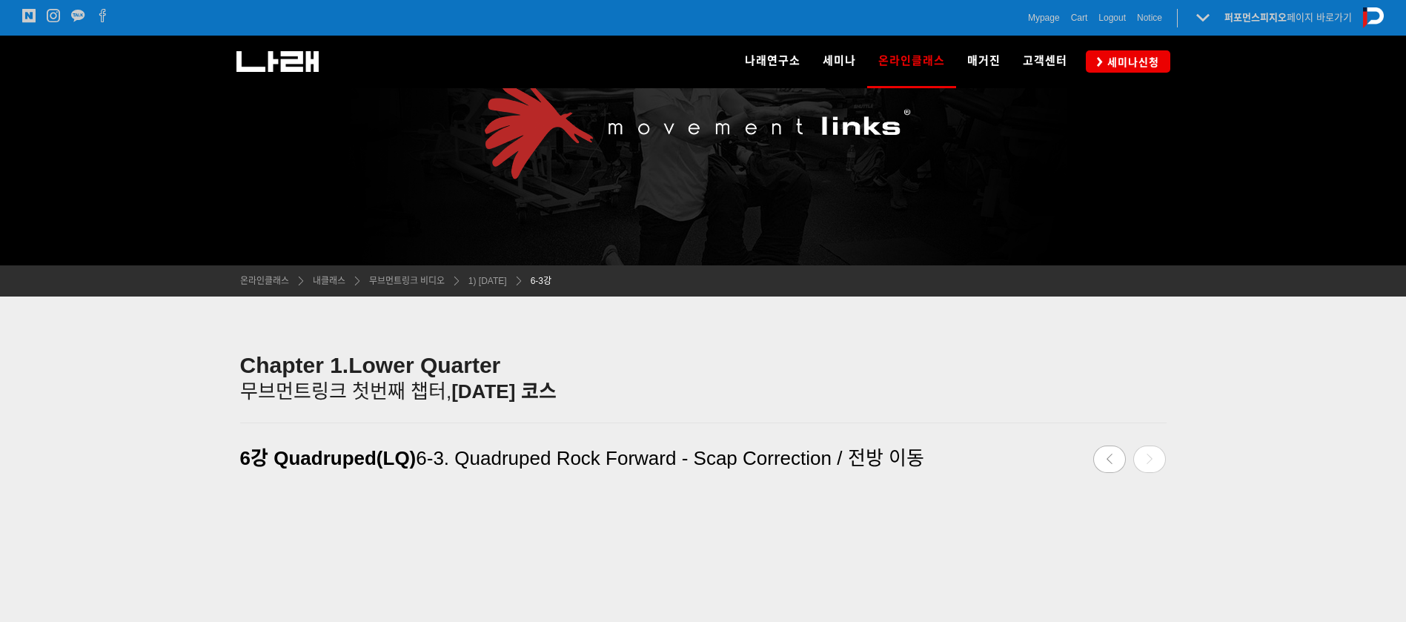
scroll to position [0, 0]
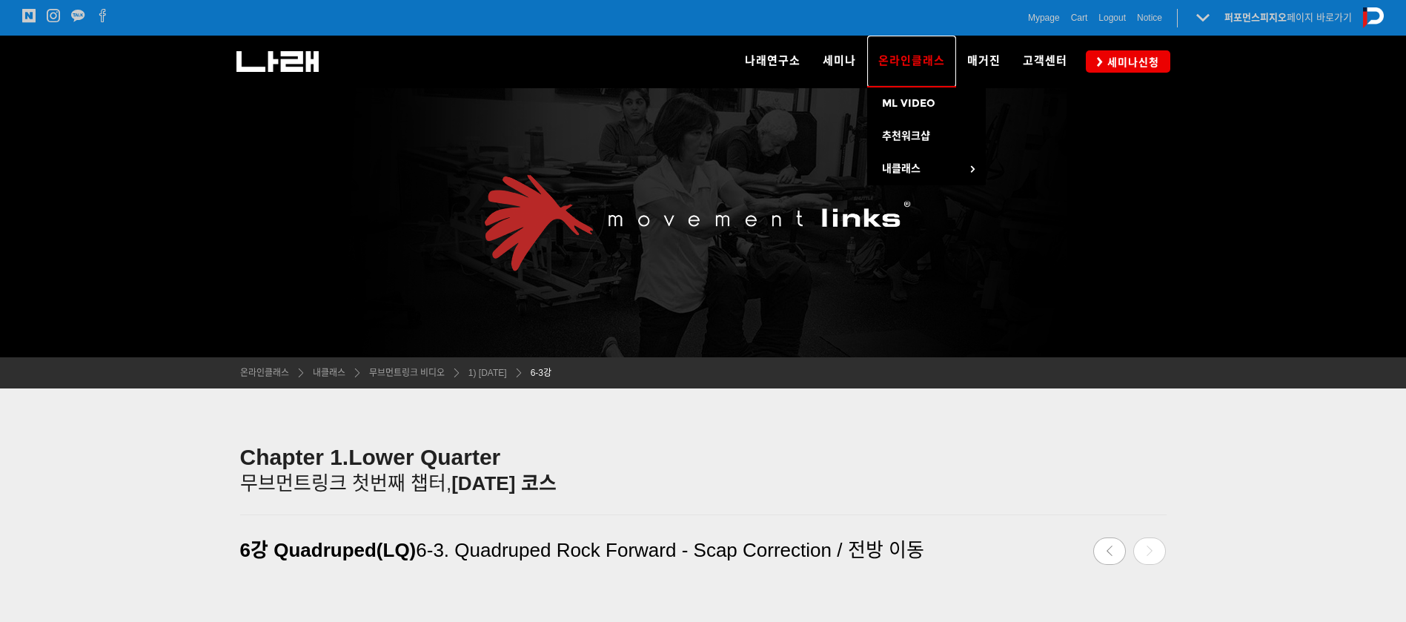
click at [915, 50] on span "온라인클래스" at bounding box center [912, 61] width 67 height 24
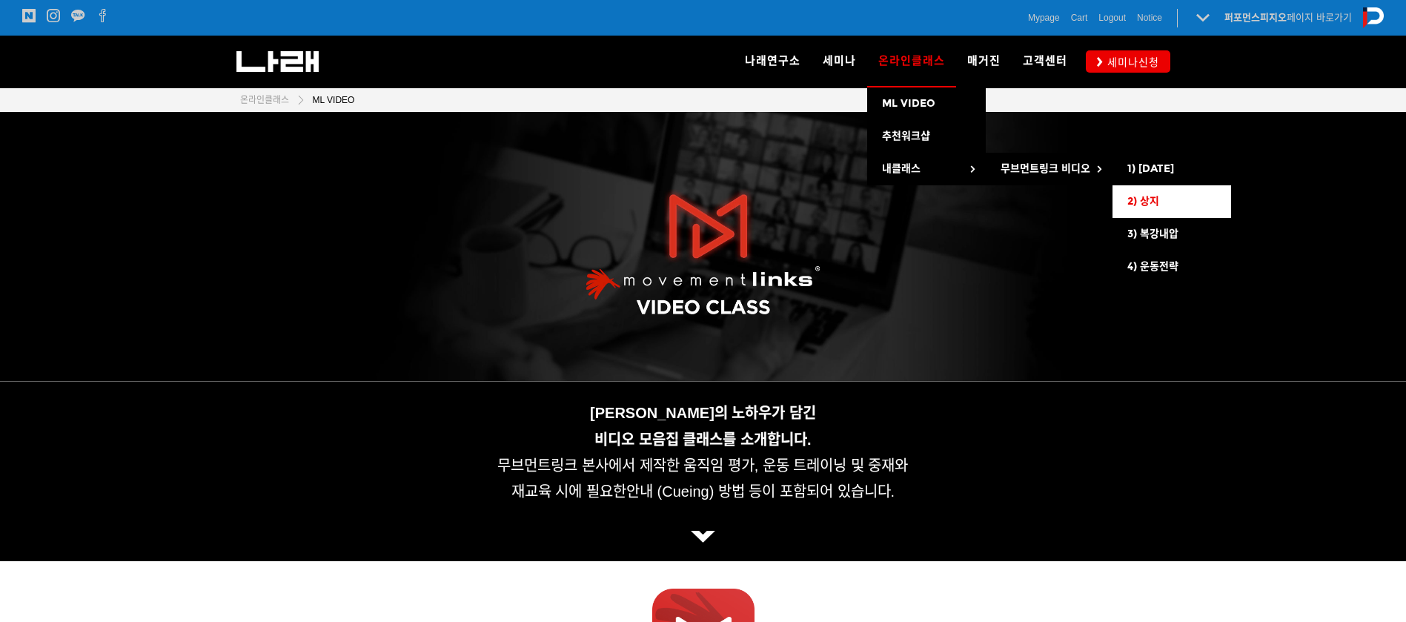
click at [1139, 192] on link "2) 상지" at bounding box center [1172, 201] width 119 height 33
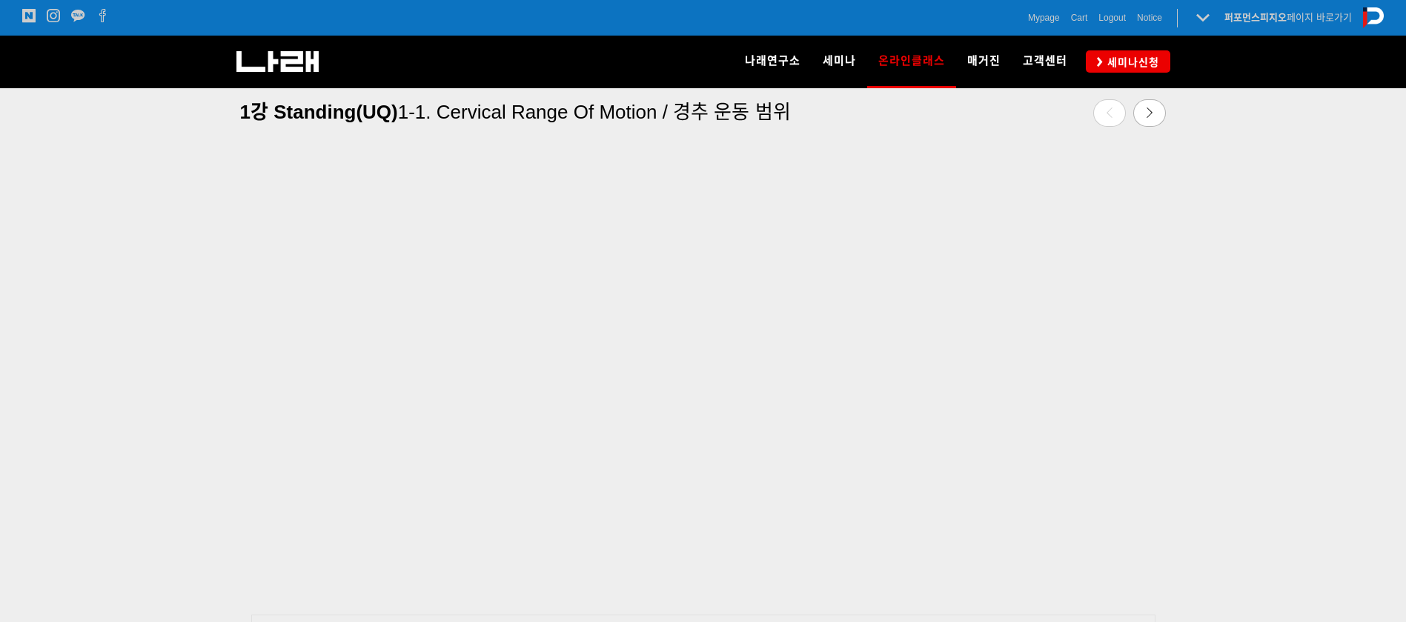
scroll to position [533, 0]
click at [1151, 118] on link at bounding box center [1150, 112] width 33 height 27
click at [1147, 103] on link at bounding box center [1150, 112] width 33 height 27
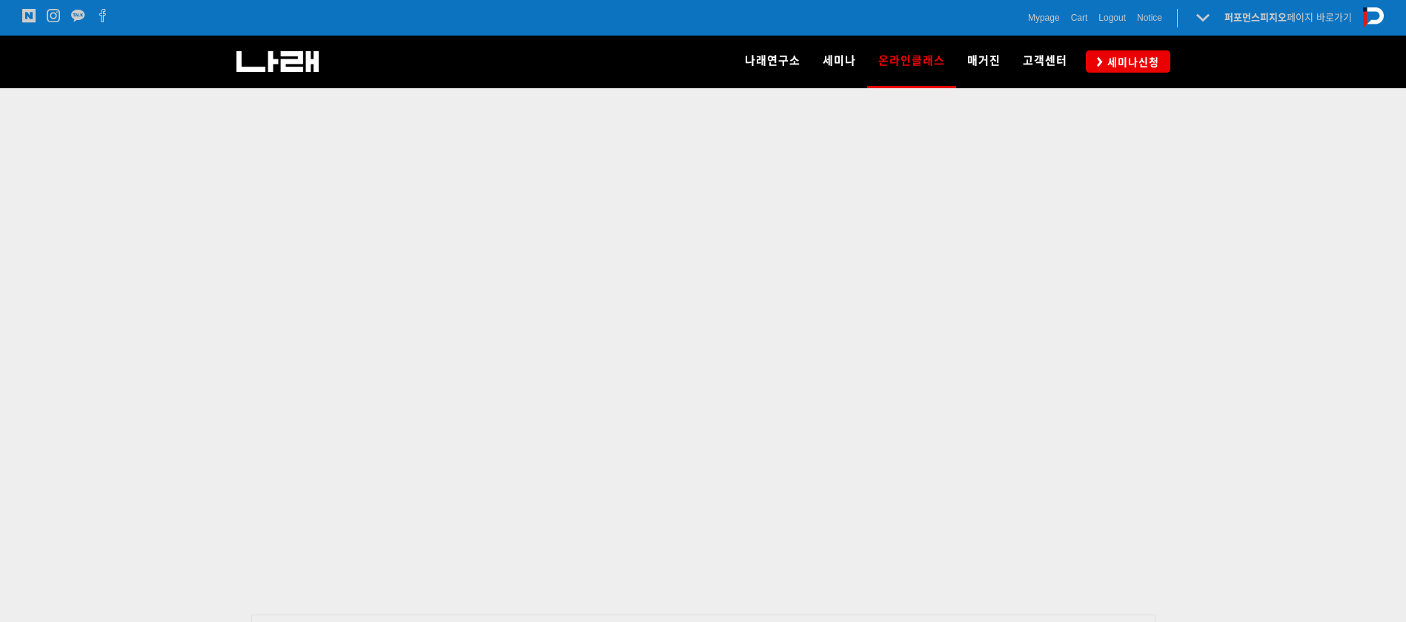
scroll to position [532, 0]
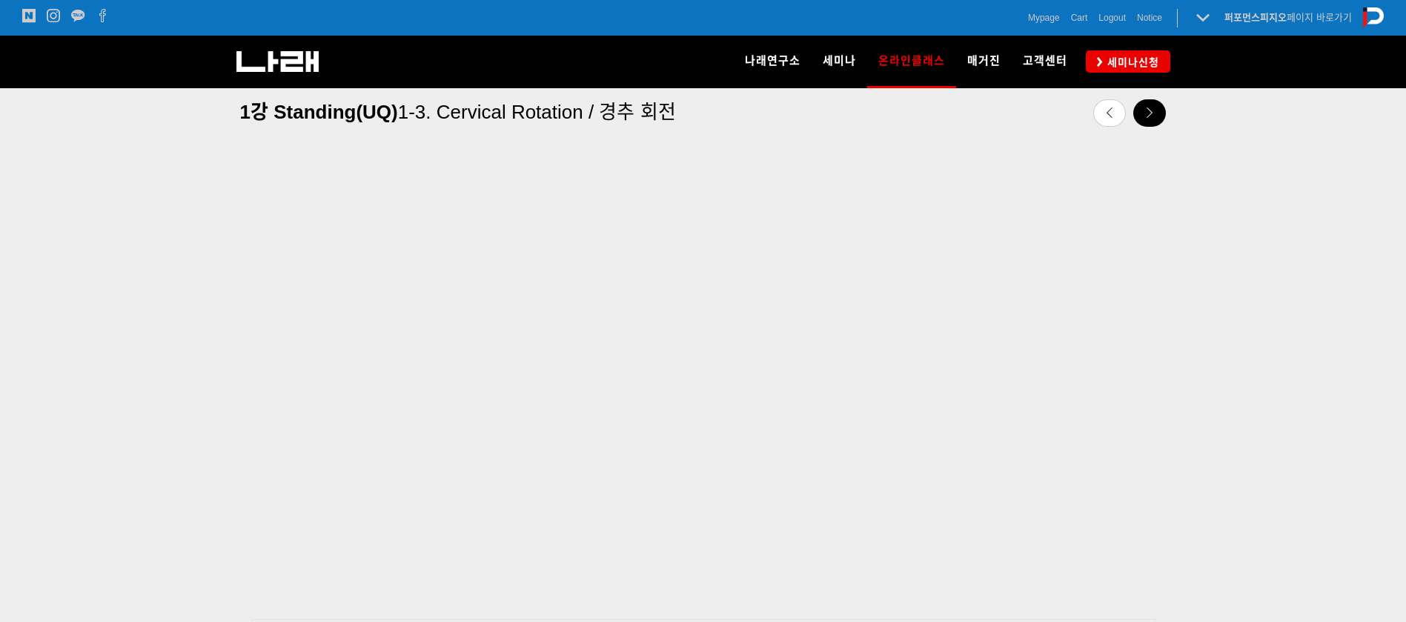
click at [1160, 108] on link at bounding box center [1150, 112] width 33 height 27
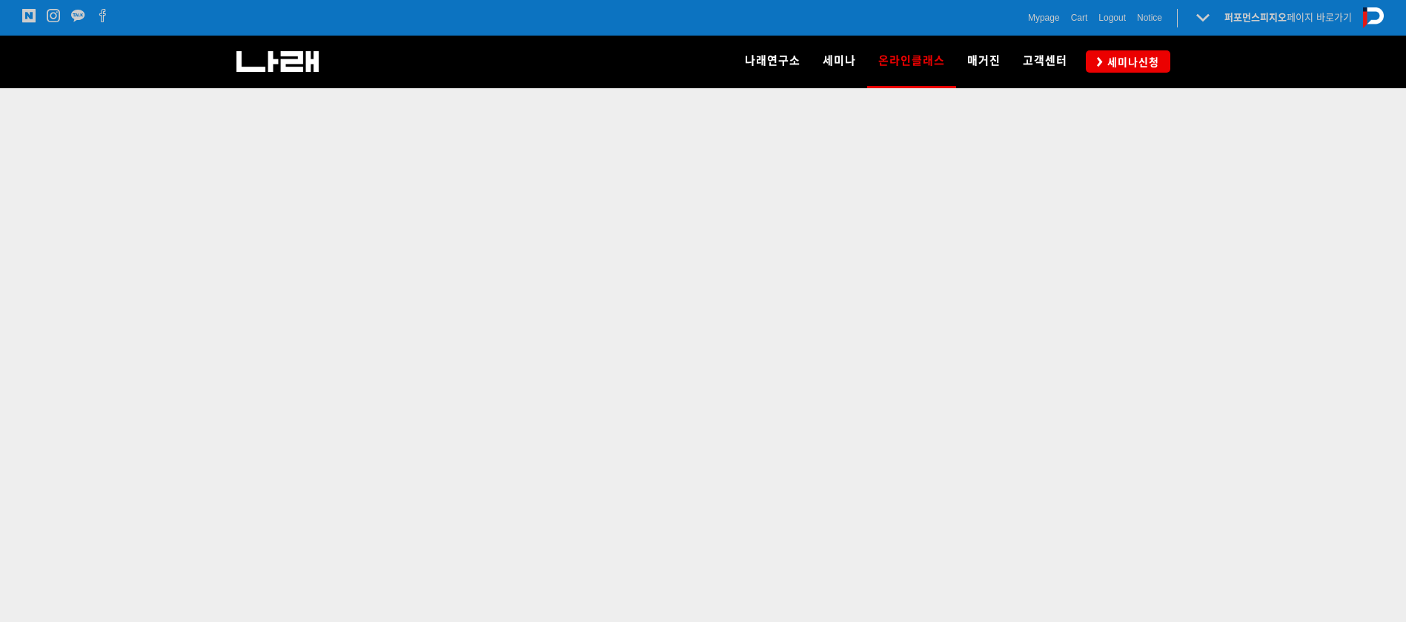
scroll to position [531, 0]
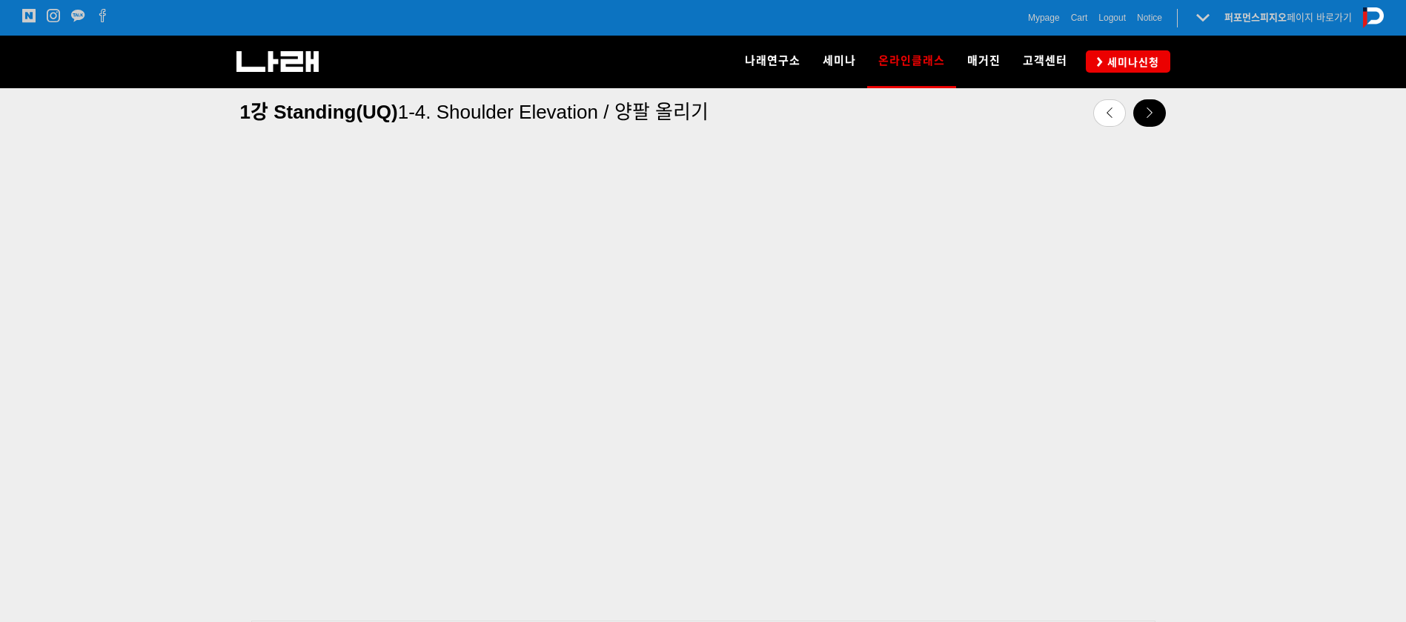
click at [1151, 111] on icon at bounding box center [1150, 113] width 10 height 10
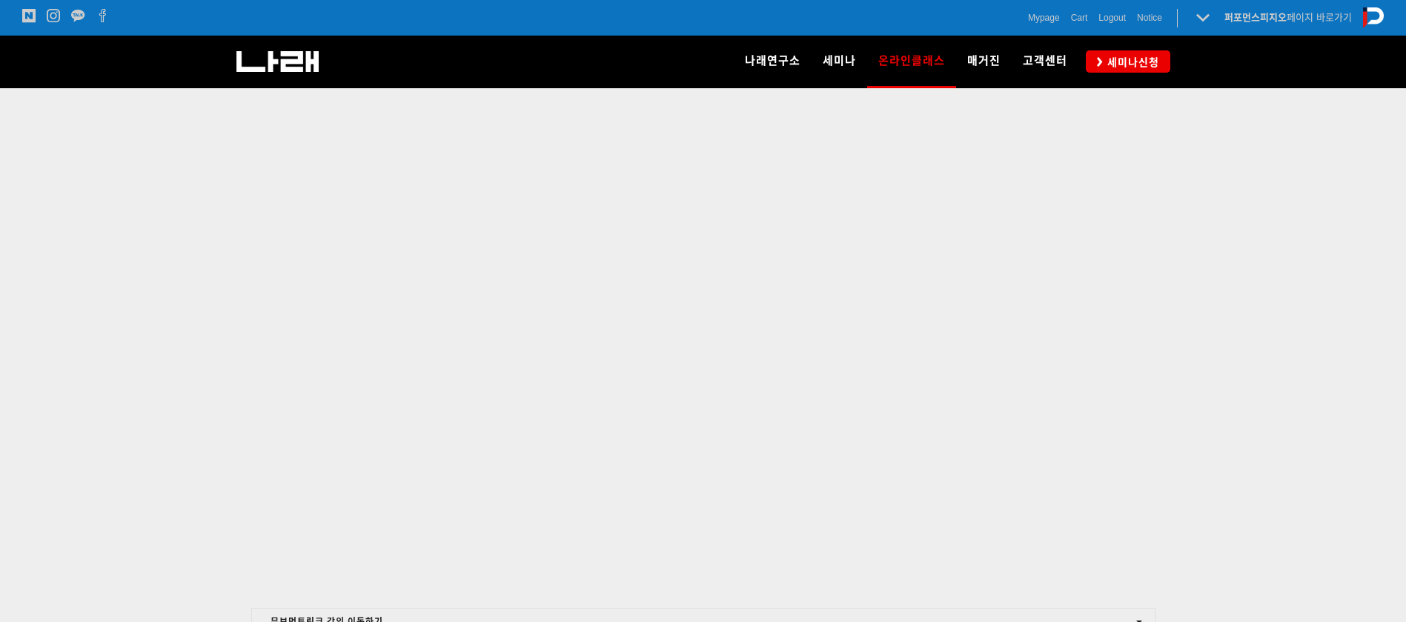
scroll to position [532, 0]
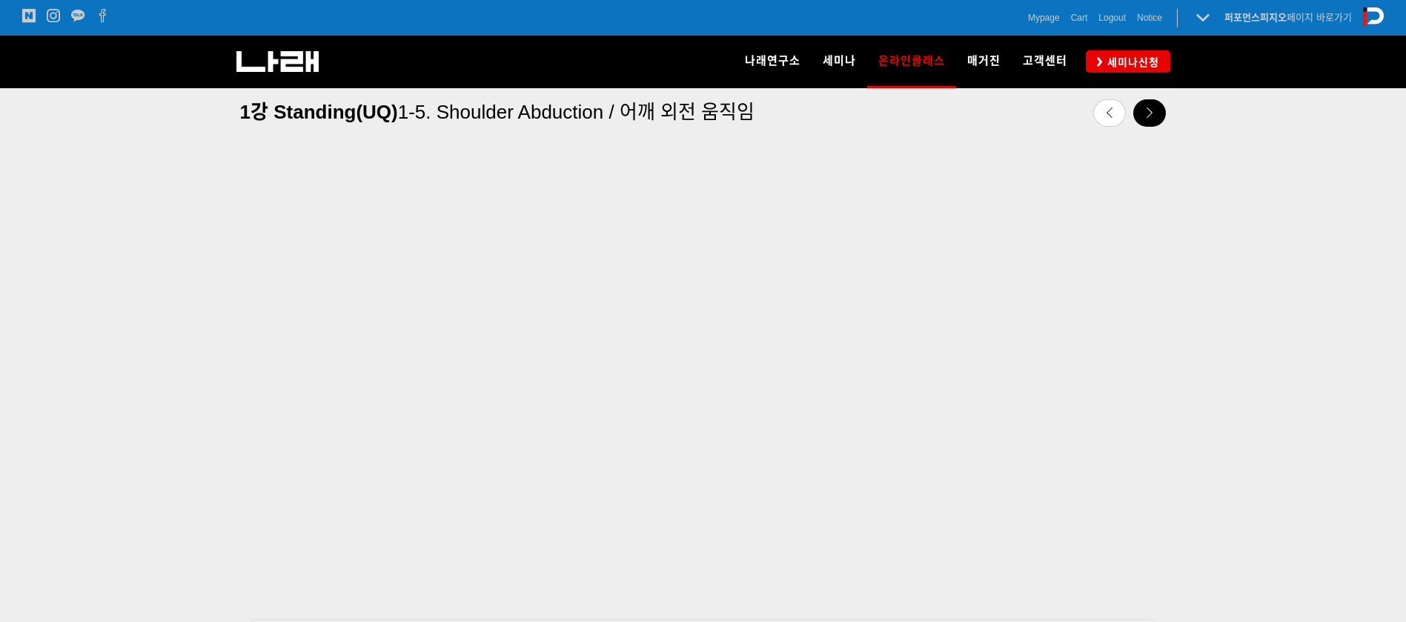
click at [1160, 122] on link at bounding box center [1150, 112] width 33 height 27
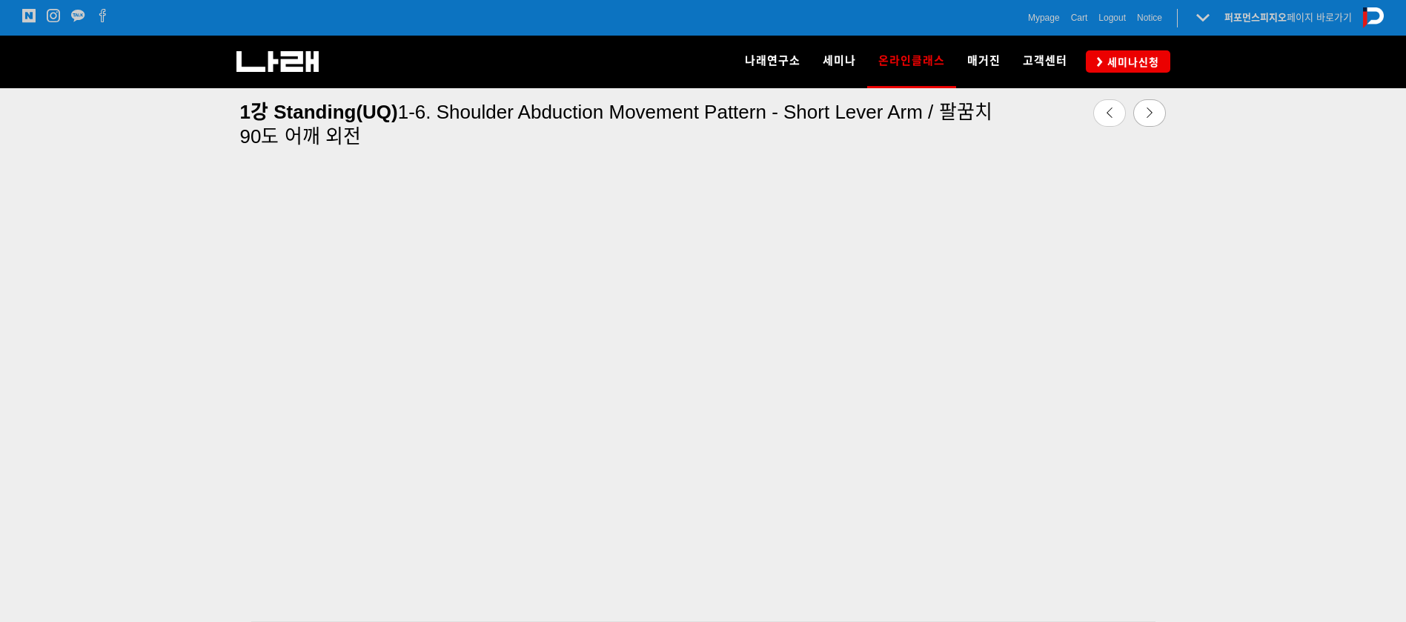
scroll to position [552, 0]
drag, startPoint x: 1413, startPoint y: 244, endPoint x: 1423, endPoint y: 228, distance: 18.9
click at [1151, 115] on icon at bounding box center [1150, 113] width 10 height 10
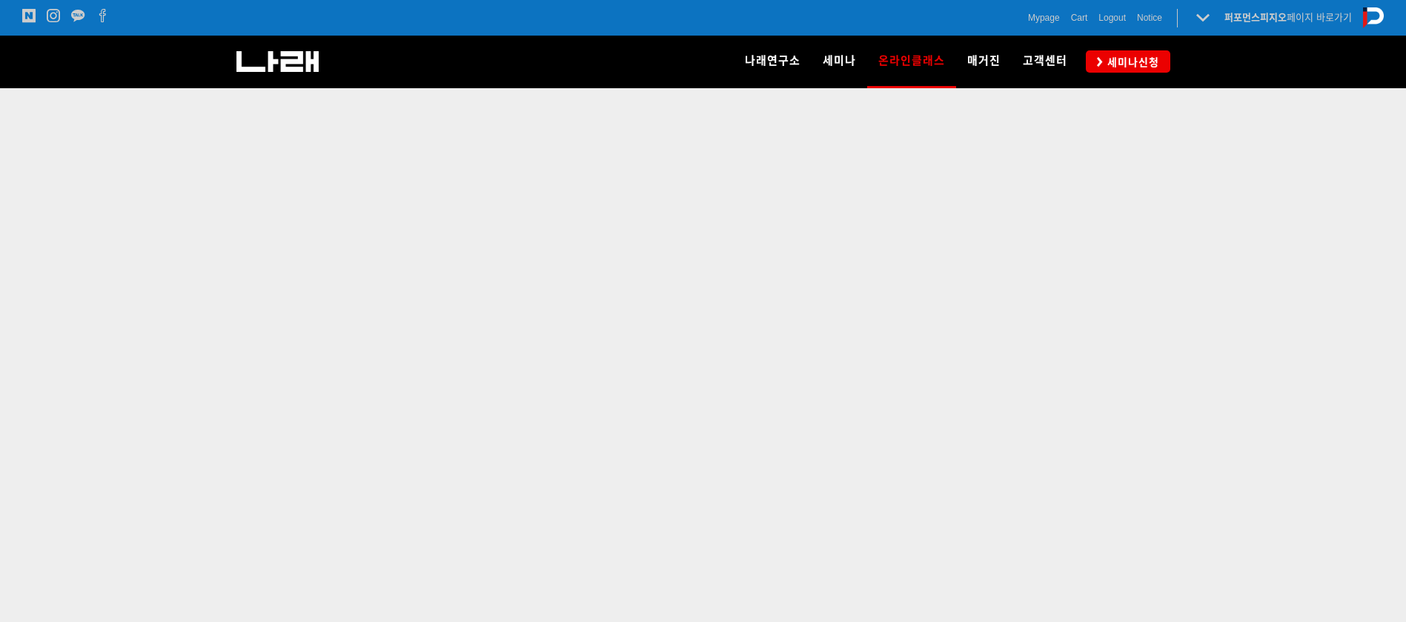
scroll to position [529, 0]
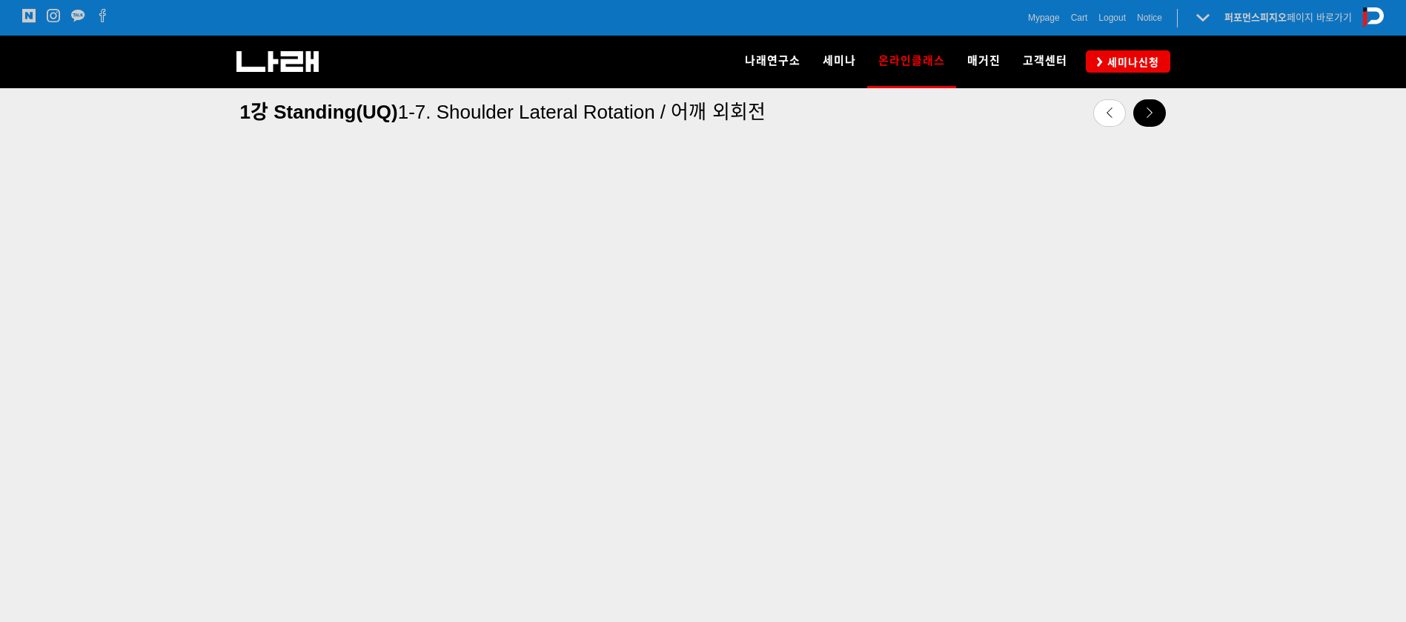
click at [1160, 110] on link at bounding box center [1150, 112] width 33 height 27
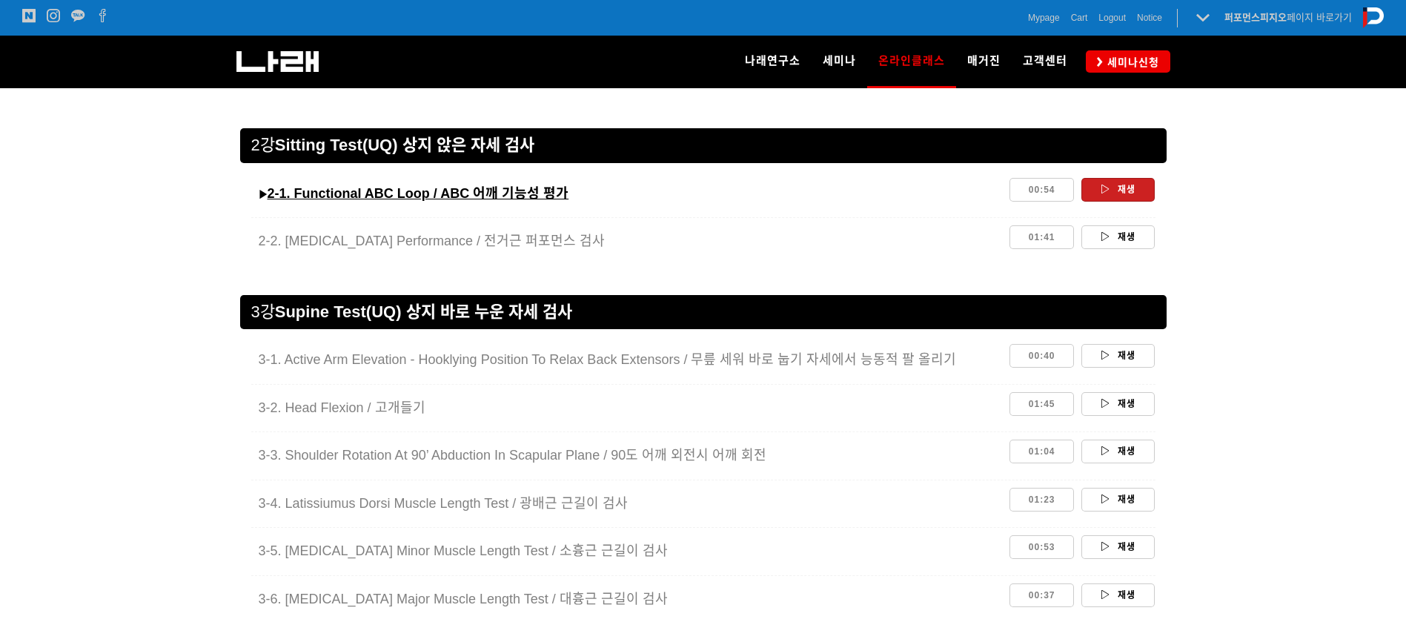
scroll to position [1642, 0]
